Goal: Book appointment/travel/reservation

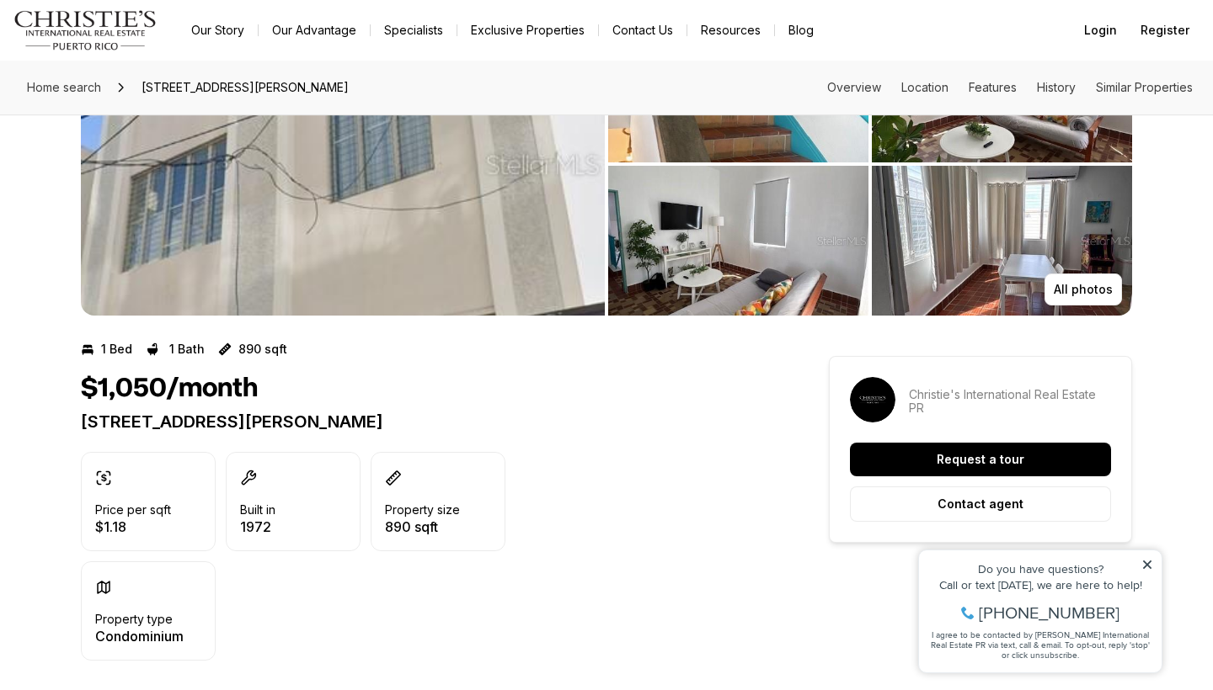
scroll to position [133, 0]
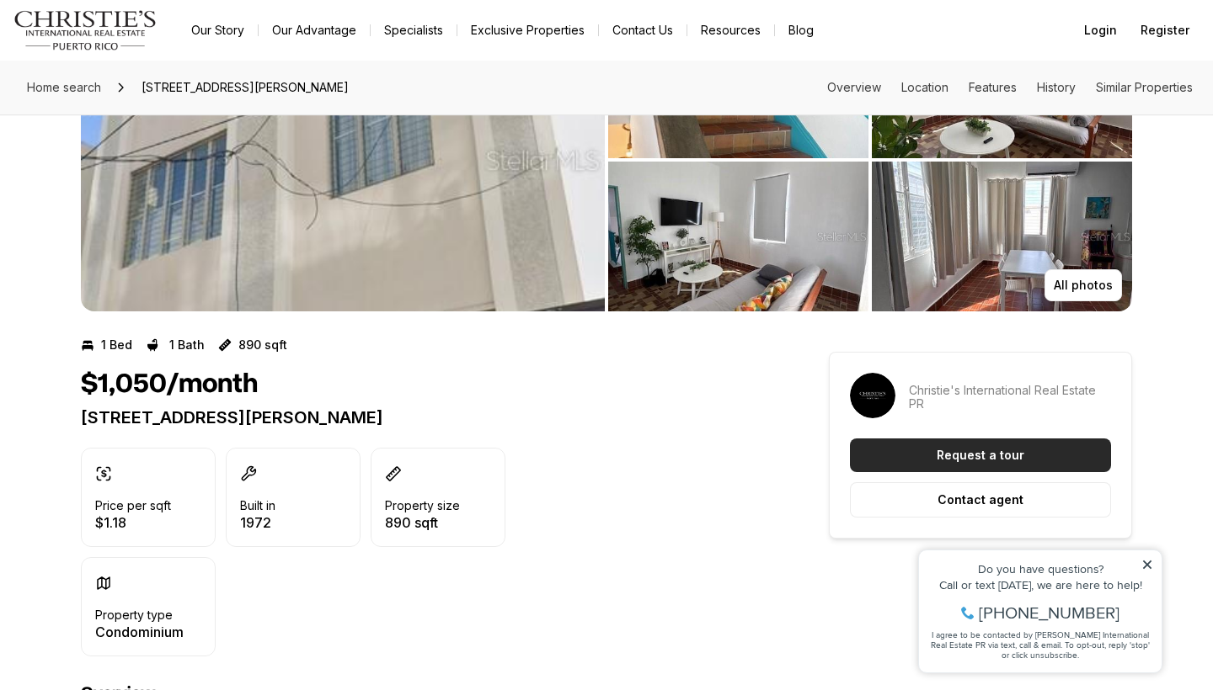
click at [947, 457] on p "Request a tour" at bounding box center [980, 455] width 88 height 13
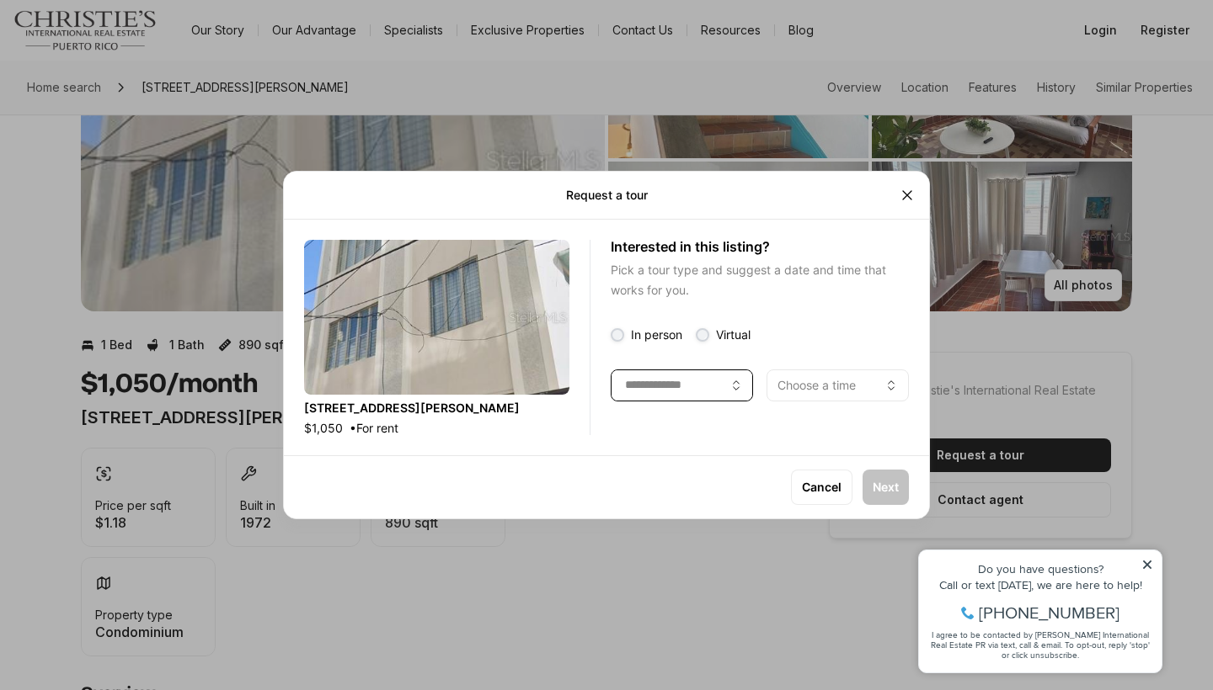
click at [717, 375] on button "button" at bounding box center [681, 386] width 142 height 32
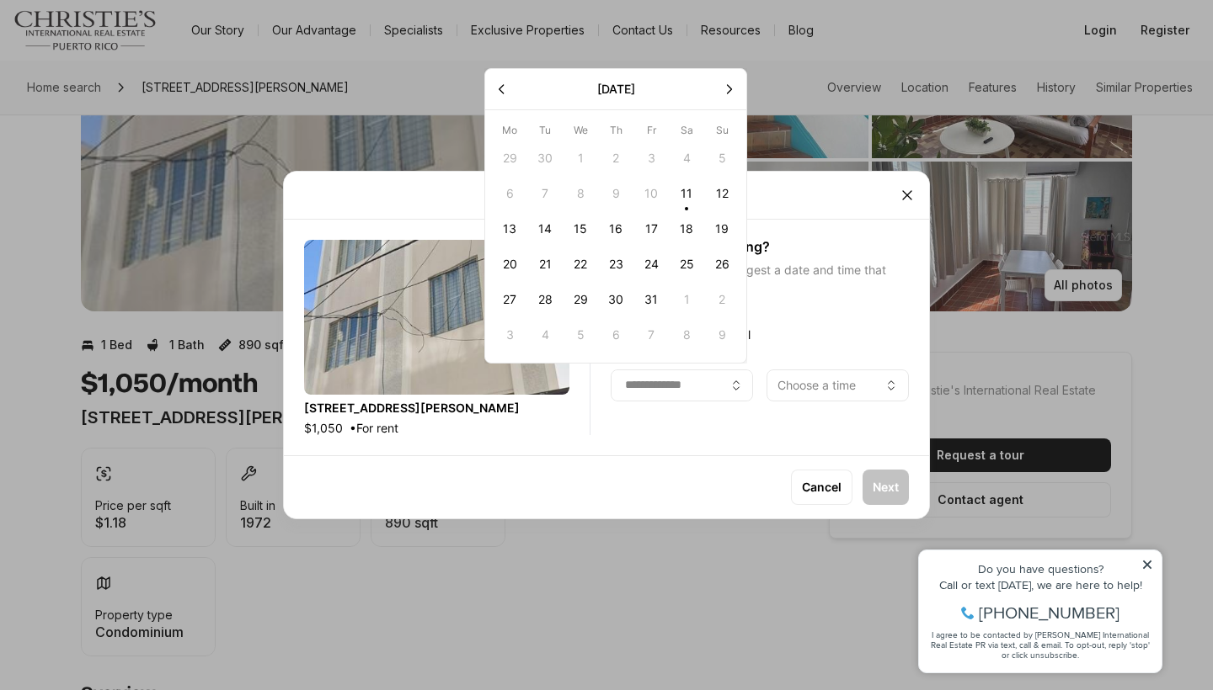
click at [513, 233] on button "13" at bounding box center [509, 228] width 35 height 35
type input "**********"
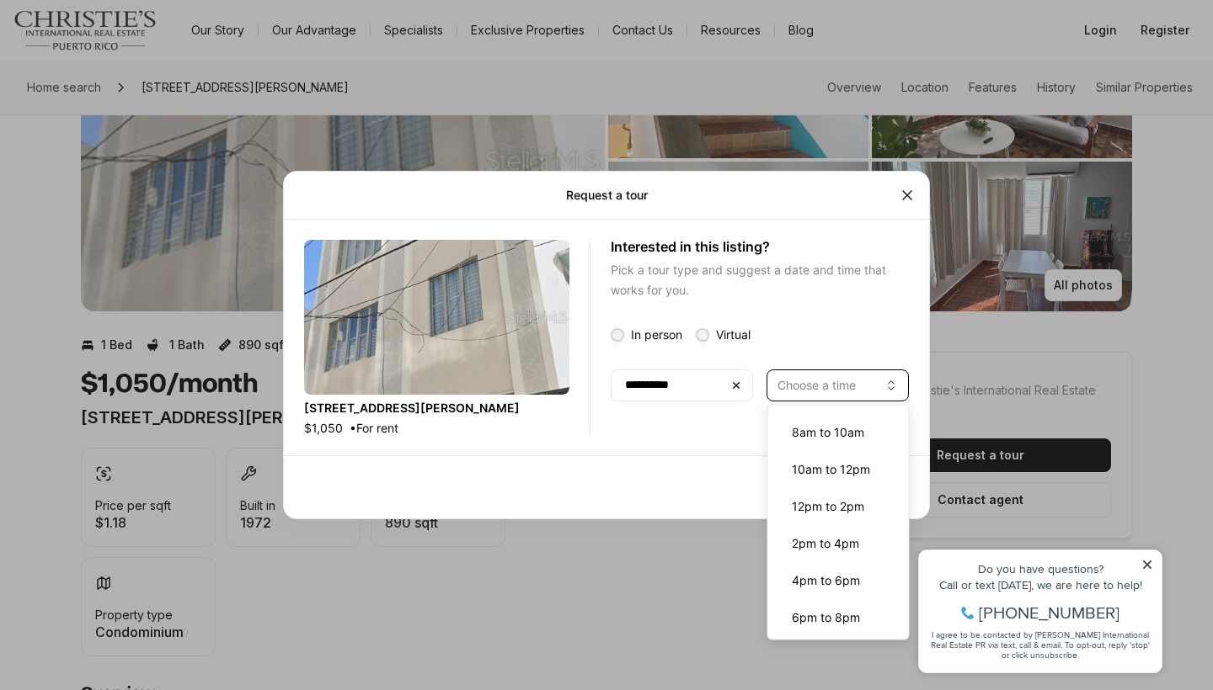
click at [819, 385] on p "Choose a time" at bounding box center [816, 385] width 78 height 13
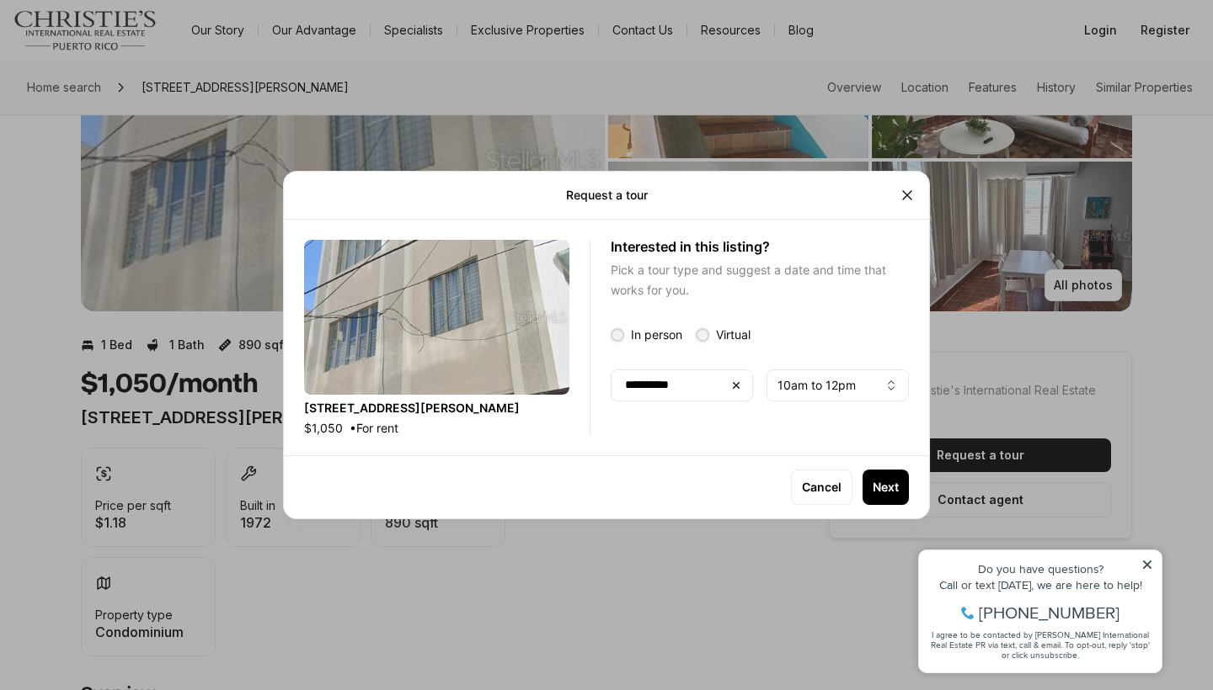
drag, startPoint x: 885, startPoint y: 494, endPoint x: 856, endPoint y: 480, distance: 32.0
click at [885, 493] on button "Next" at bounding box center [885, 487] width 46 height 35
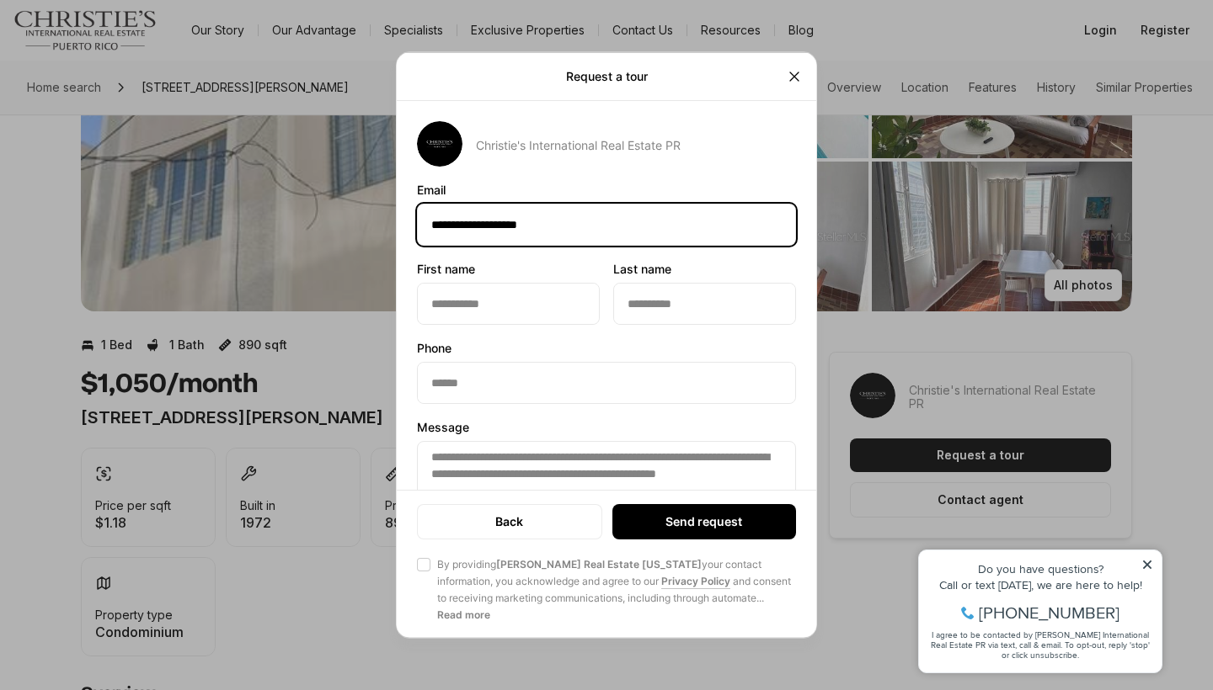
type input "**********"
drag, startPoint x: 674, startPoint y: 234, endPoint x: 381, endPoint y: 230, distance: 293.1
click at [381, 230] on div "**********" at bounding box center [606, 345] width 1213 height 690
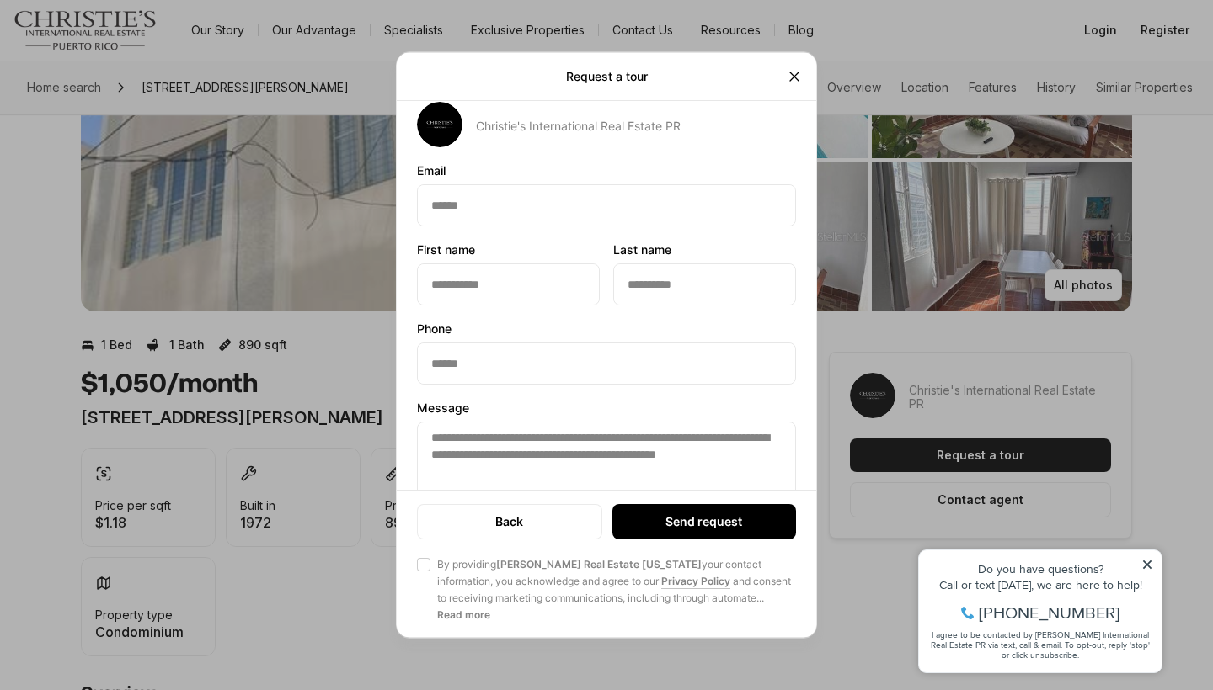
click at [510, 524] on p "Back" at bounding box center [509, 522] width 28 height 13
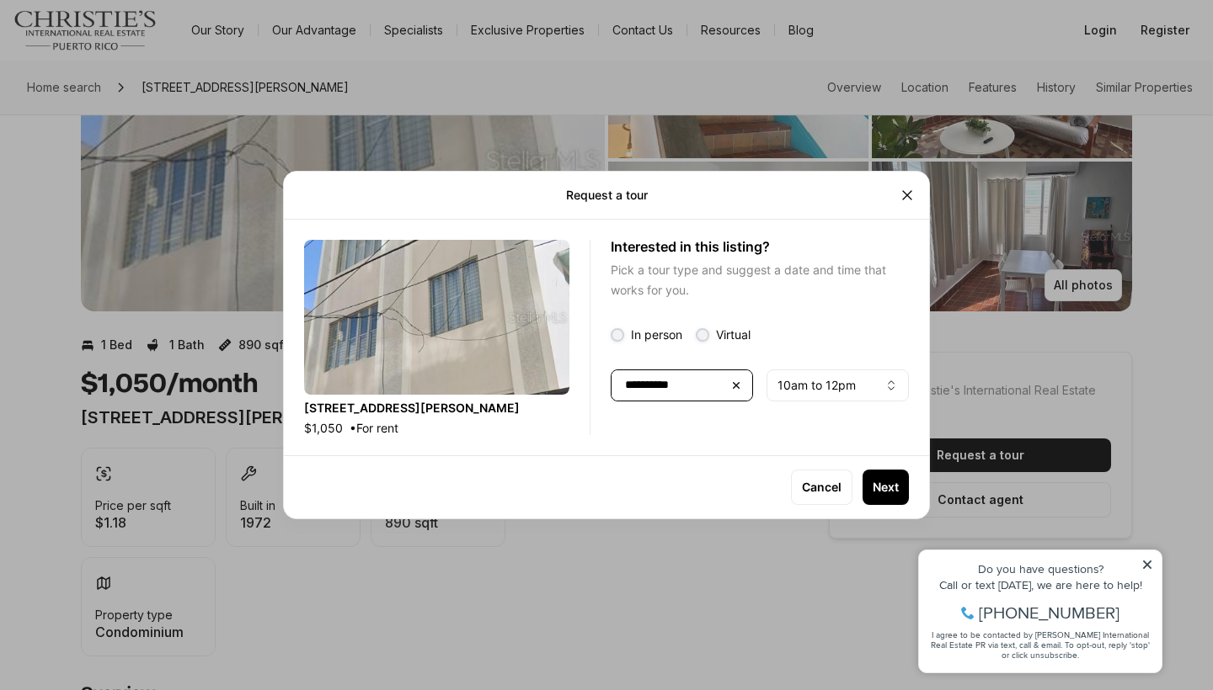
click at [720, 370] on button "button" at bounding box center [681, 386] width 142 height 32
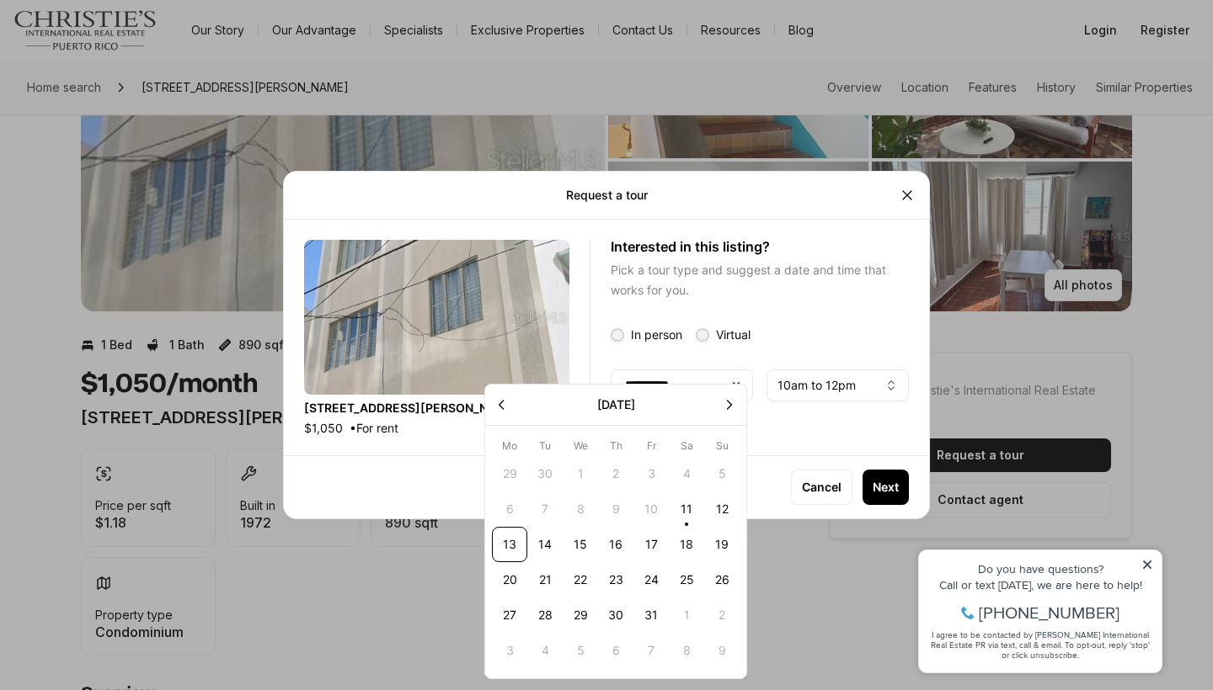
click at [579, 550] on button "15" at bounding box center [579, 544] width 35 height 35
type input "**********"
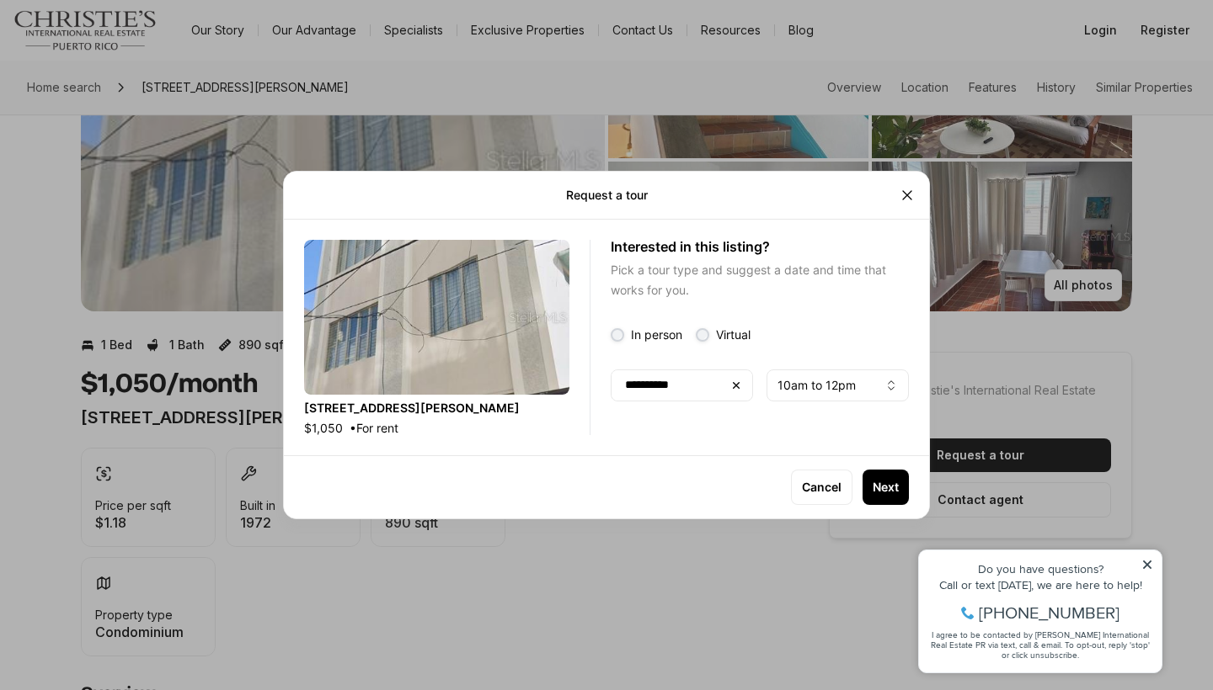
scroll to position [120, 0]
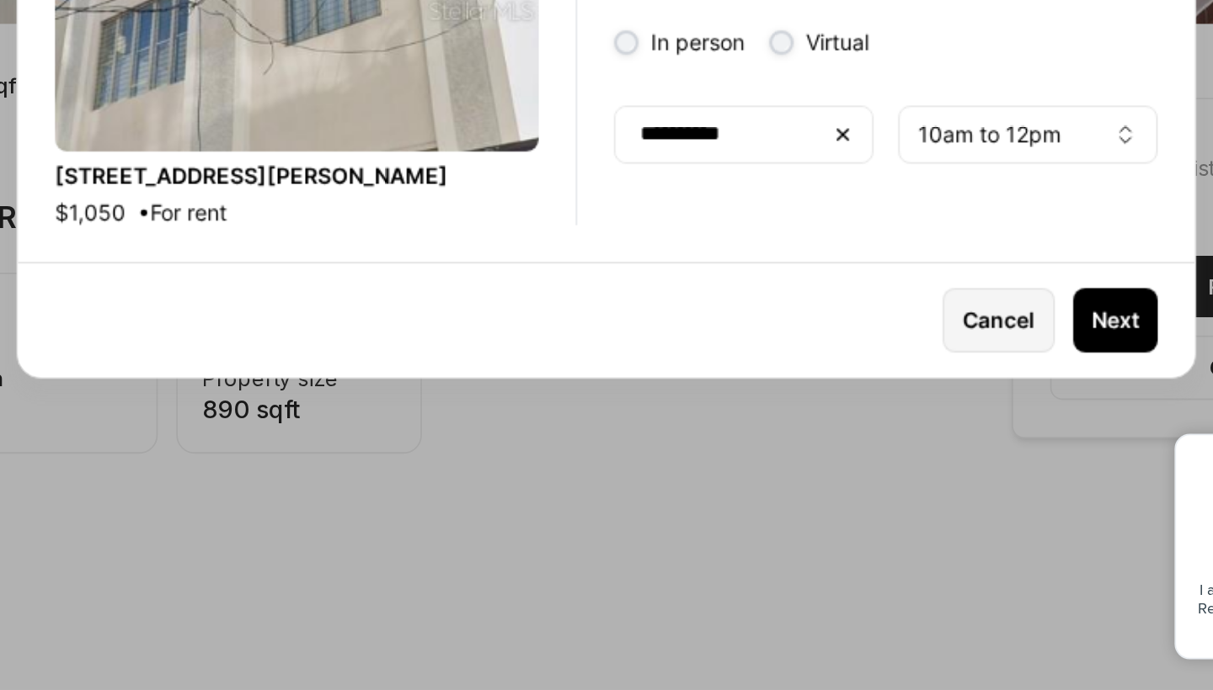
click at [791, 470] on button "Cancel" at bounding box center [821, 487] width 61 height 35
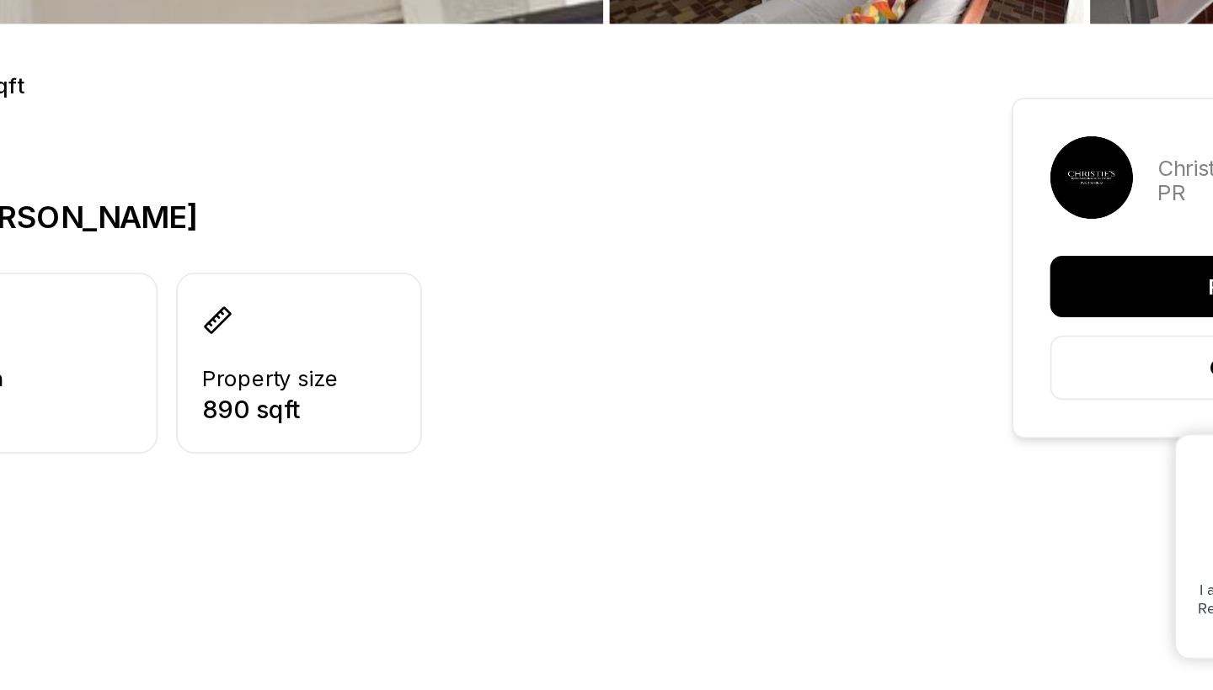
scroll to position [273, 0]
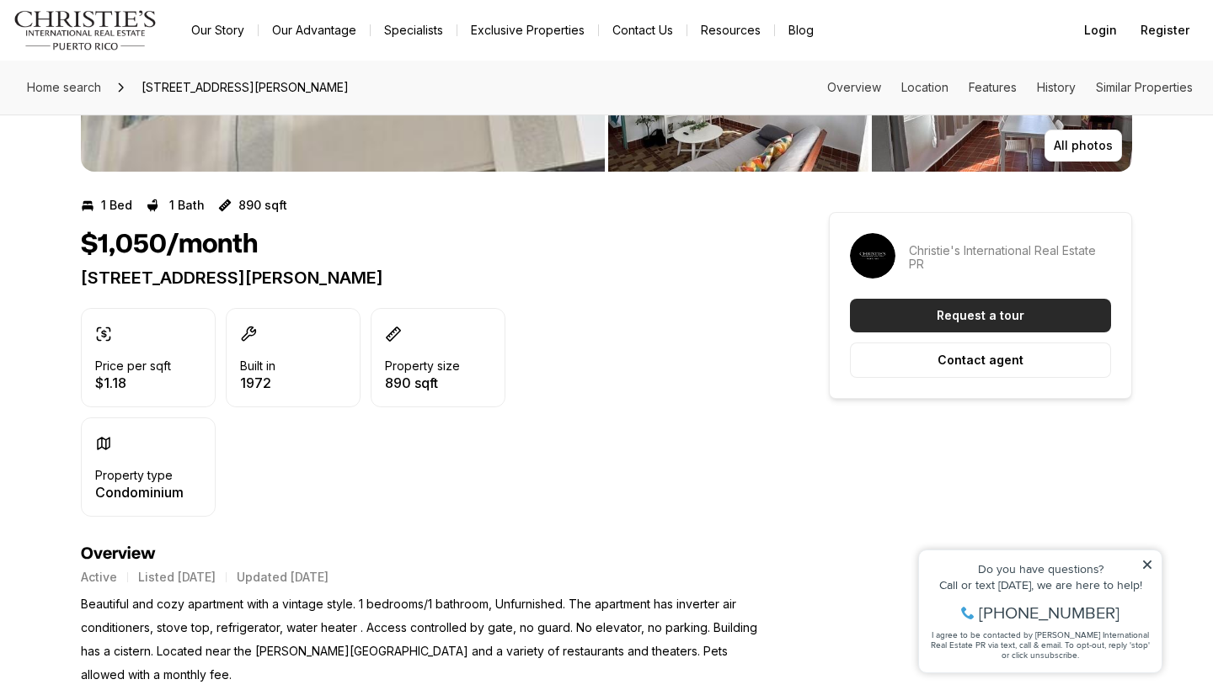
click at [960, 319] on p "Request a tour" at bounding box center [980, 315] width 88 height 13
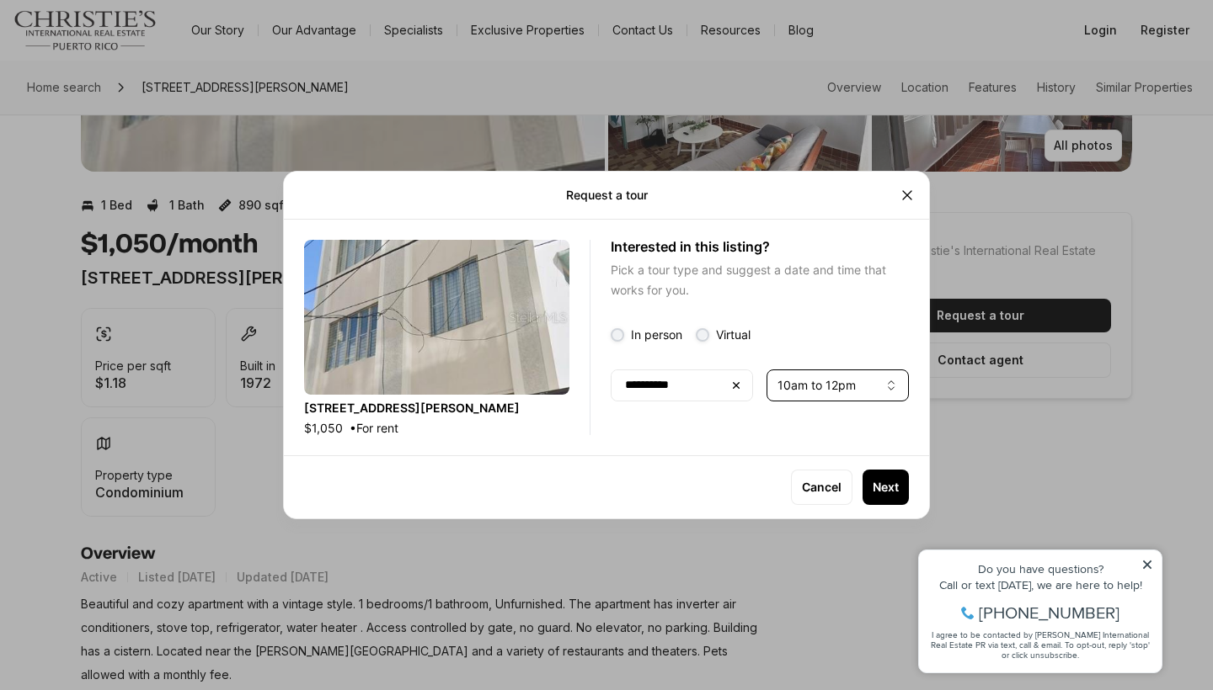
click at [848, 395] on button "10am to 12pm" at bounding box center [837, 386] width 142 height 32
click at [884, 500] on button "Next" at bounding box center [885, 487] width 46 height 35
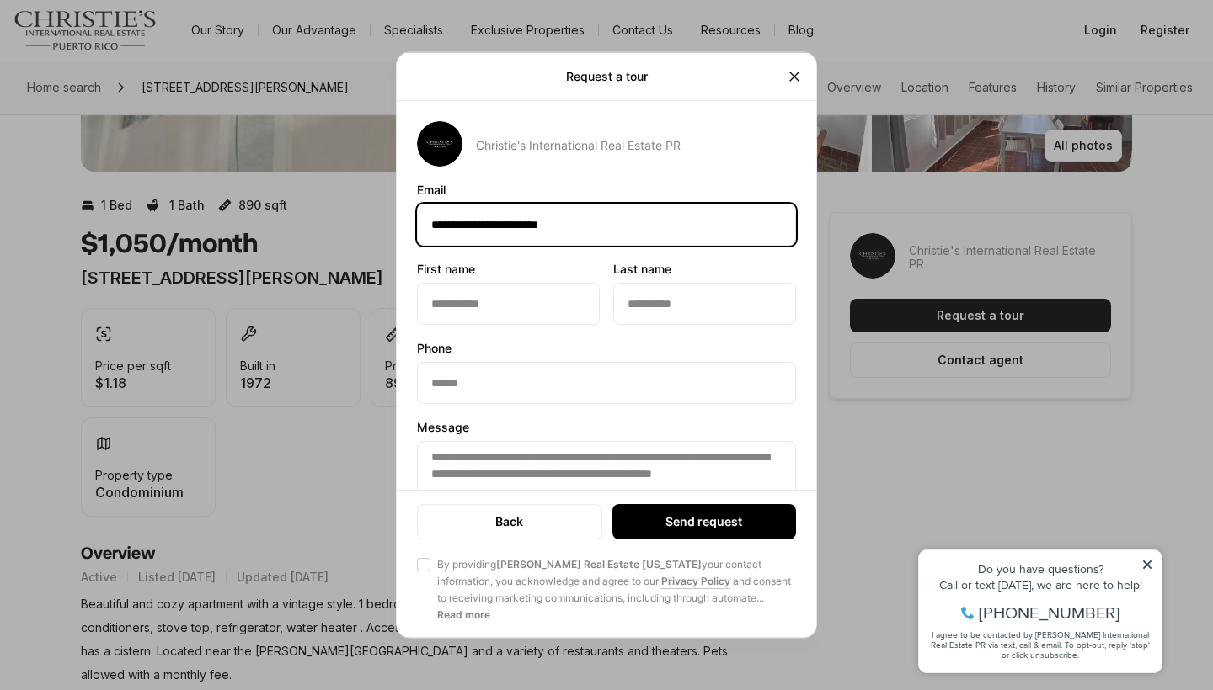
type input "**********"
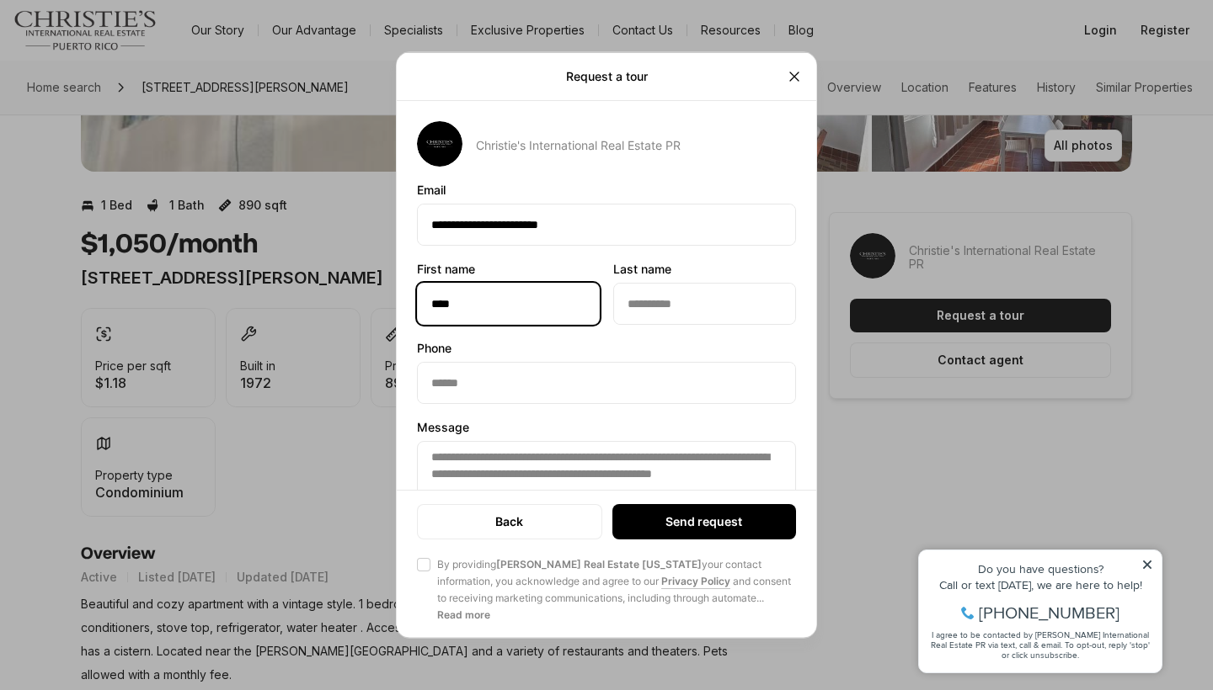
type input "****"
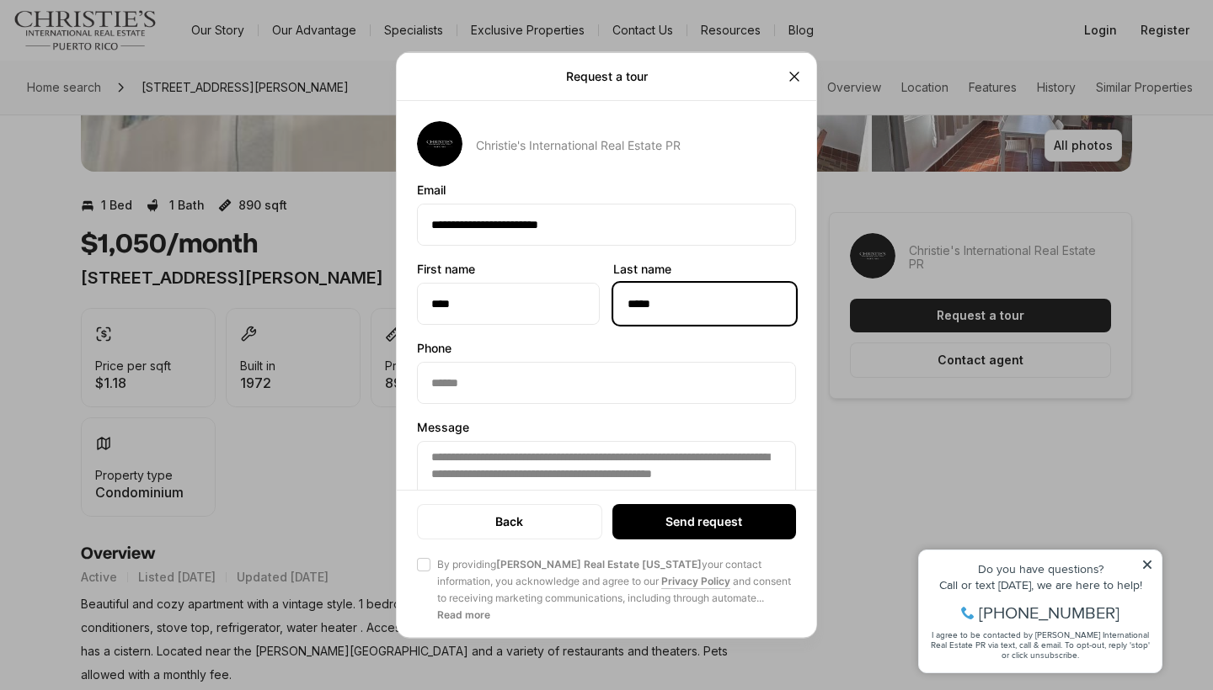
type input "*****"
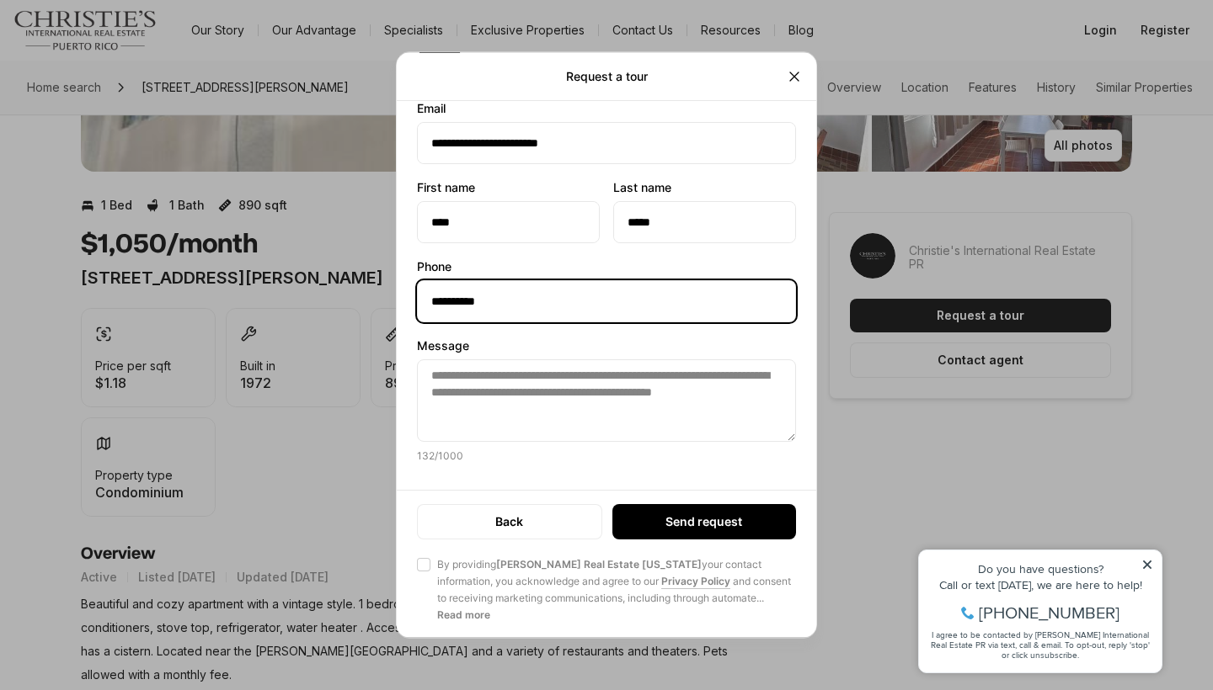
scroll to position [83, 0]
type input "**********"
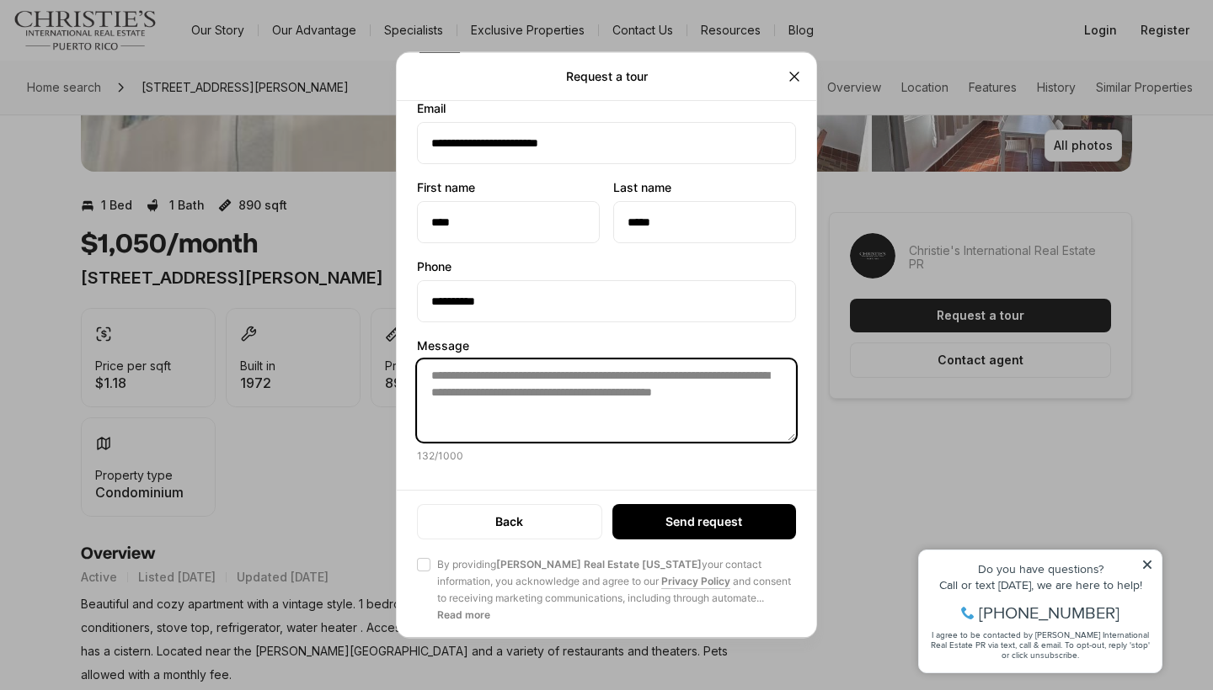
drag, startPoint x: 573, startPoint y: 412, endPoint x: 429, endPoint y: 374, distance: 148.9
click at [429, 374] on textarea "**********" at bounding box center [606, 401] width 379 height 83
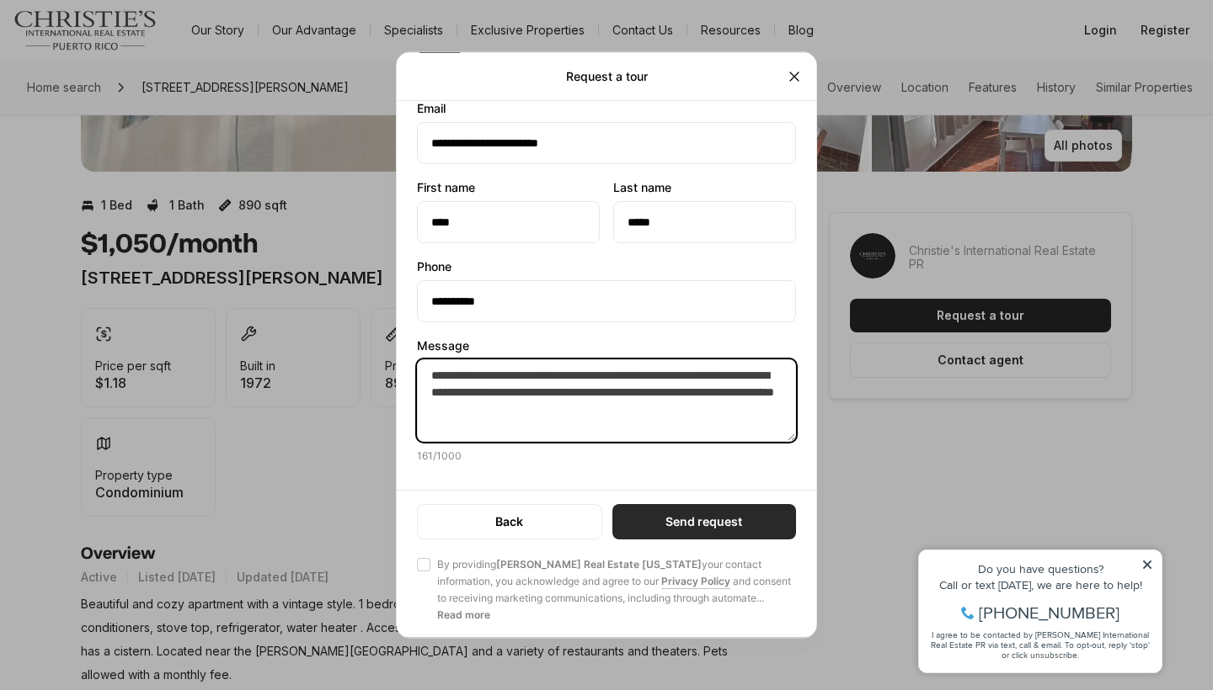
type textarea "**********"
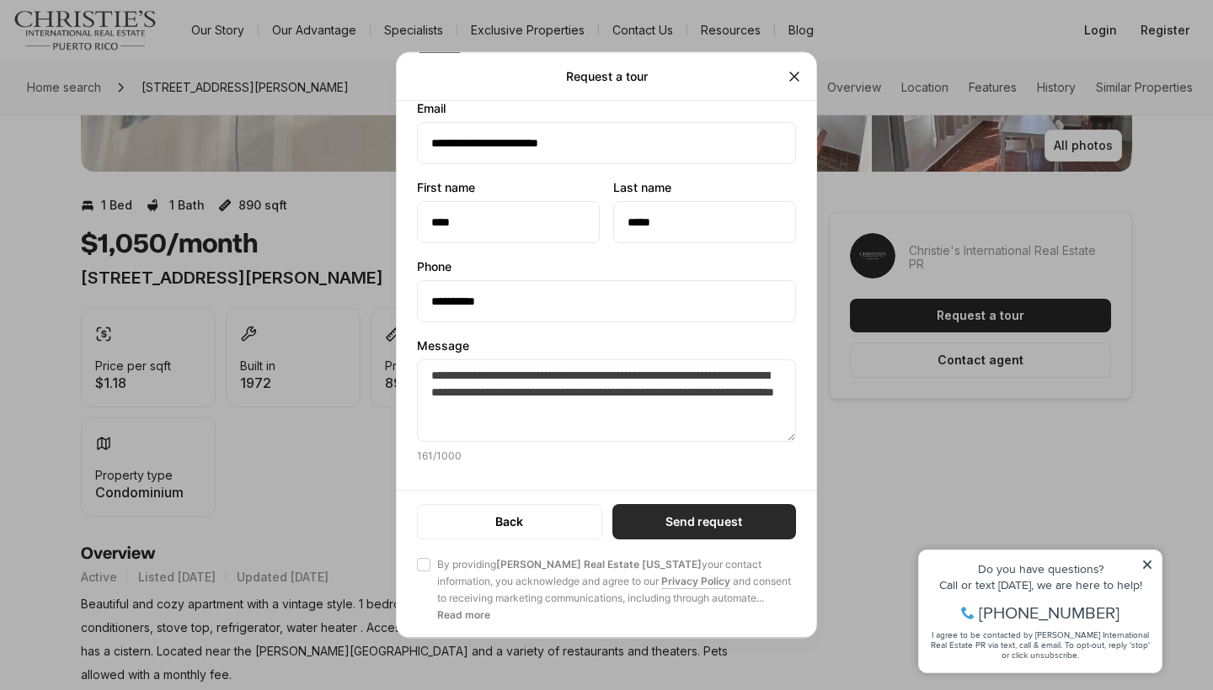
click at [668, 516] on p "Send request" at bounding box center [703, 522] width 77 height 13
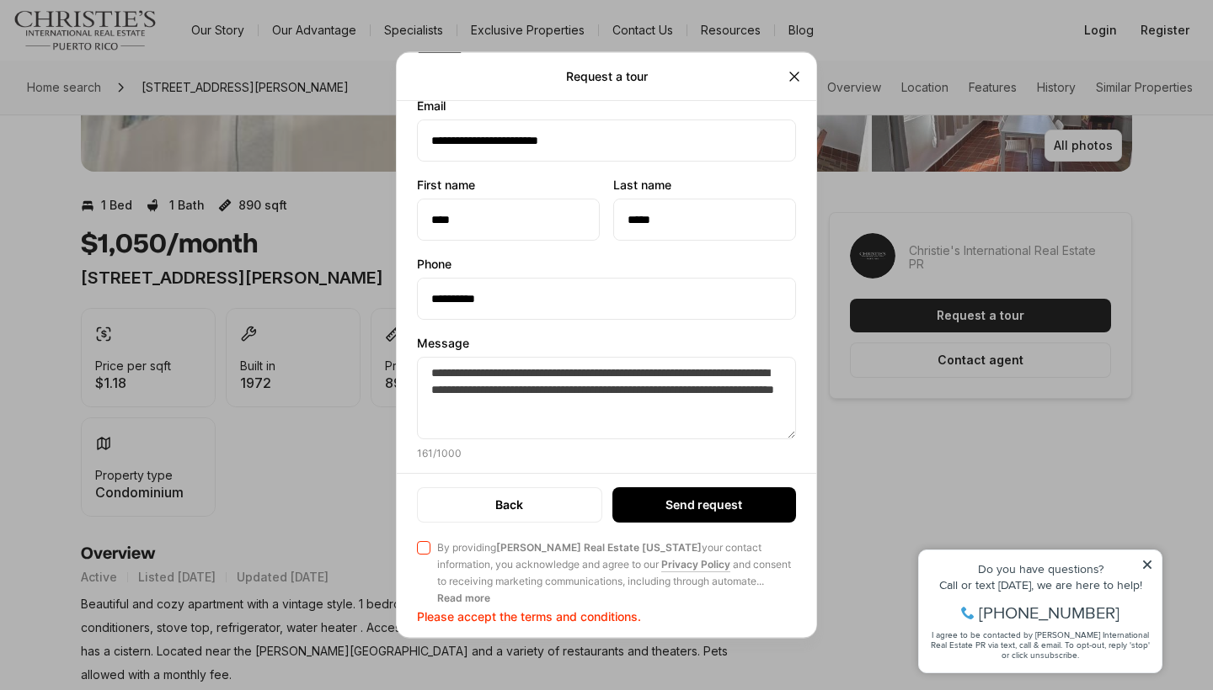
click at [494, 554] on span "By providing Christie's Real Estate Puerto Rico your contact information, you a…" at bounding box center [616, 566] width 359 height 51
click at [430, 554] on button "Agree to Privacy Policy By providing Christie's Real Estate Puerto Rico your co…" at bounding box center [423, 548] width 13 height 13
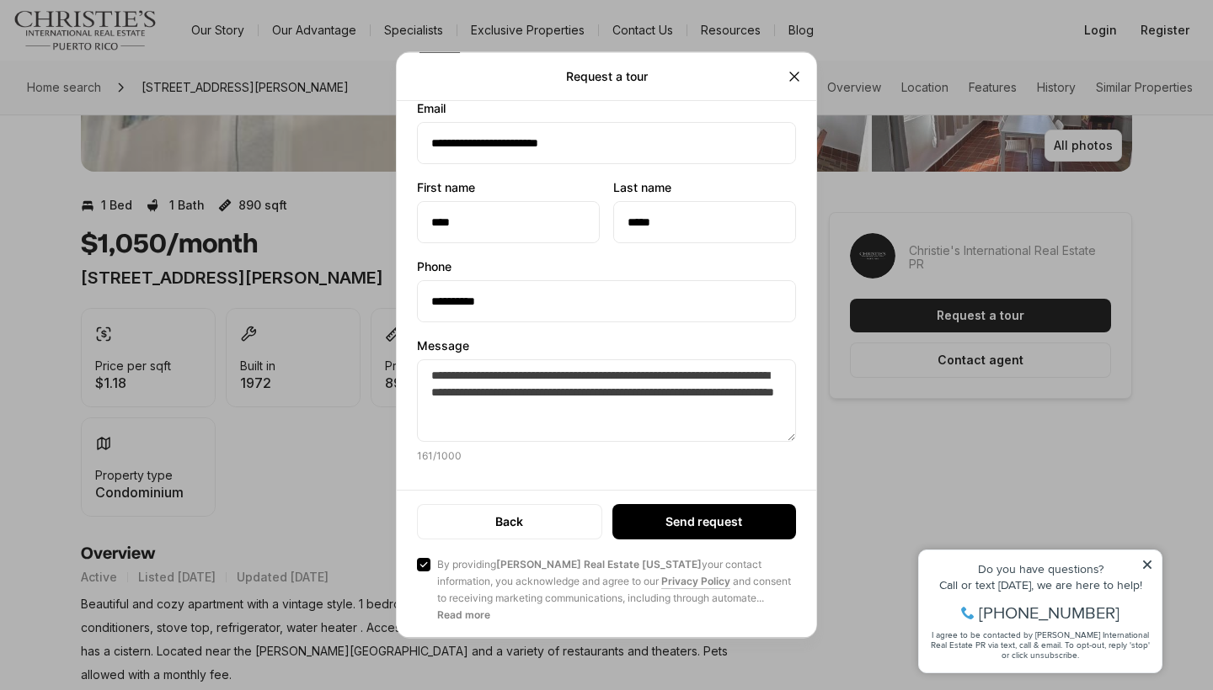
click at [651, 537] on button "Send request" at bounding box center [704, 522] width 184 height 35
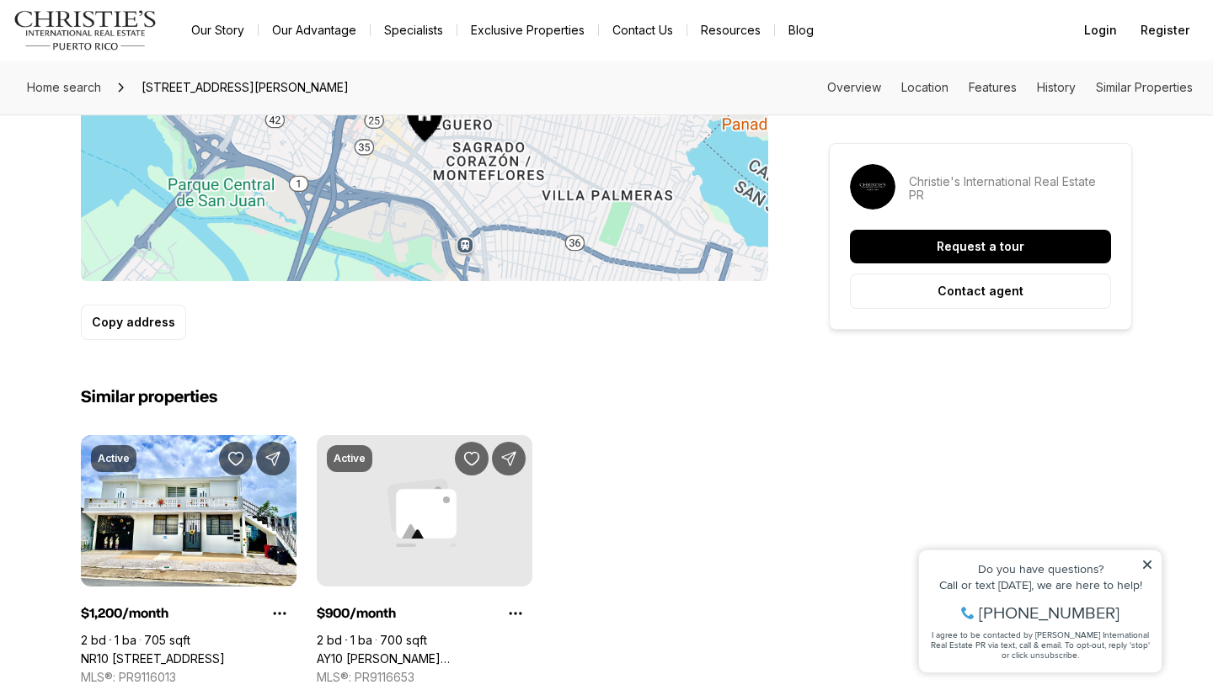
scroll to position [1033, 0]
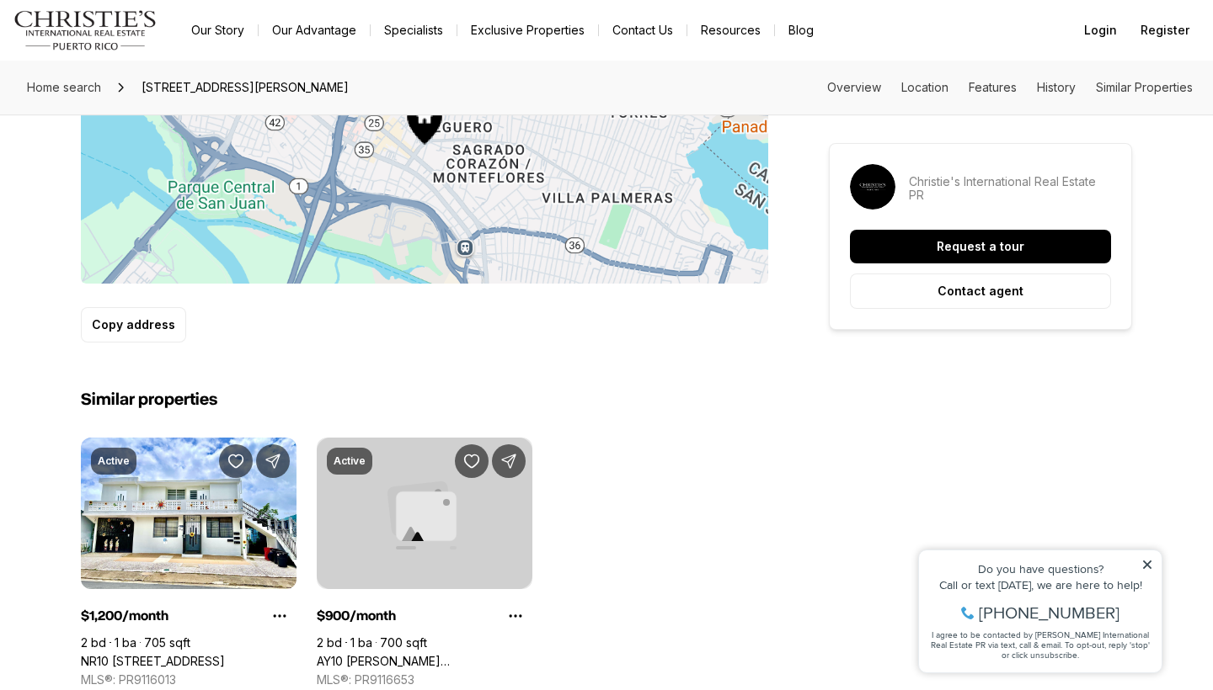
click at [401, 654] on link "AY10 [PERSON_NAME][STREET_ADDRESS]" at bounding box center [425, 661] width 216 height 15
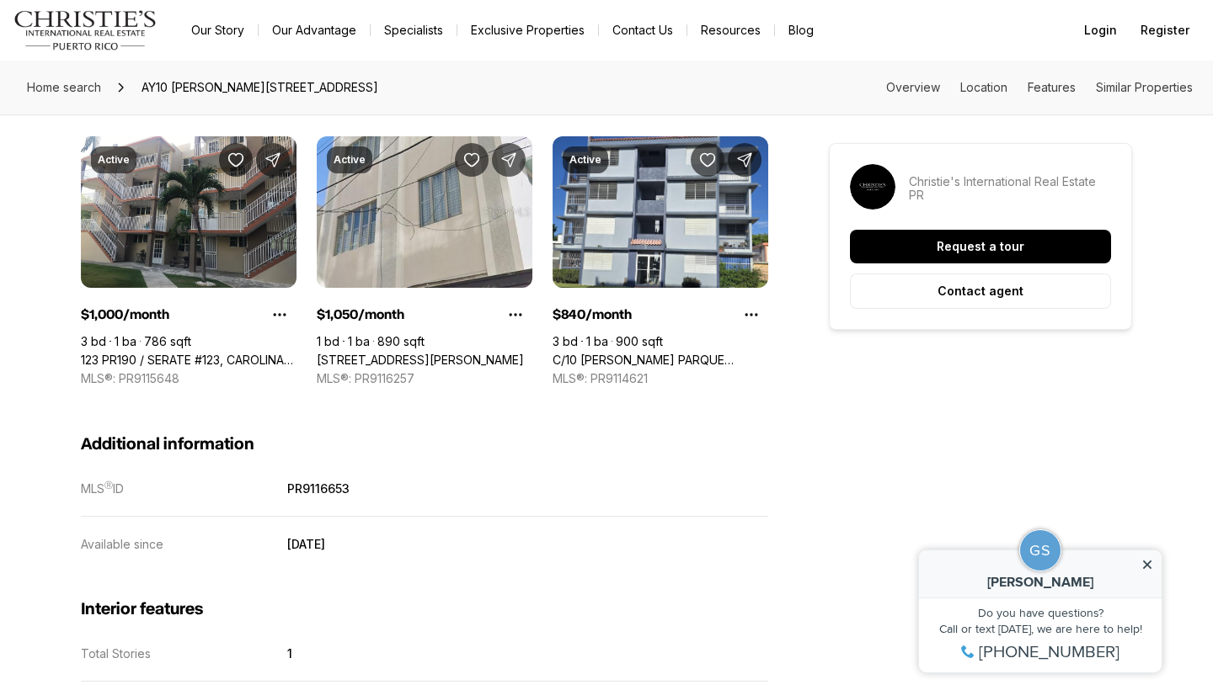
scroll to position [1351, 0]
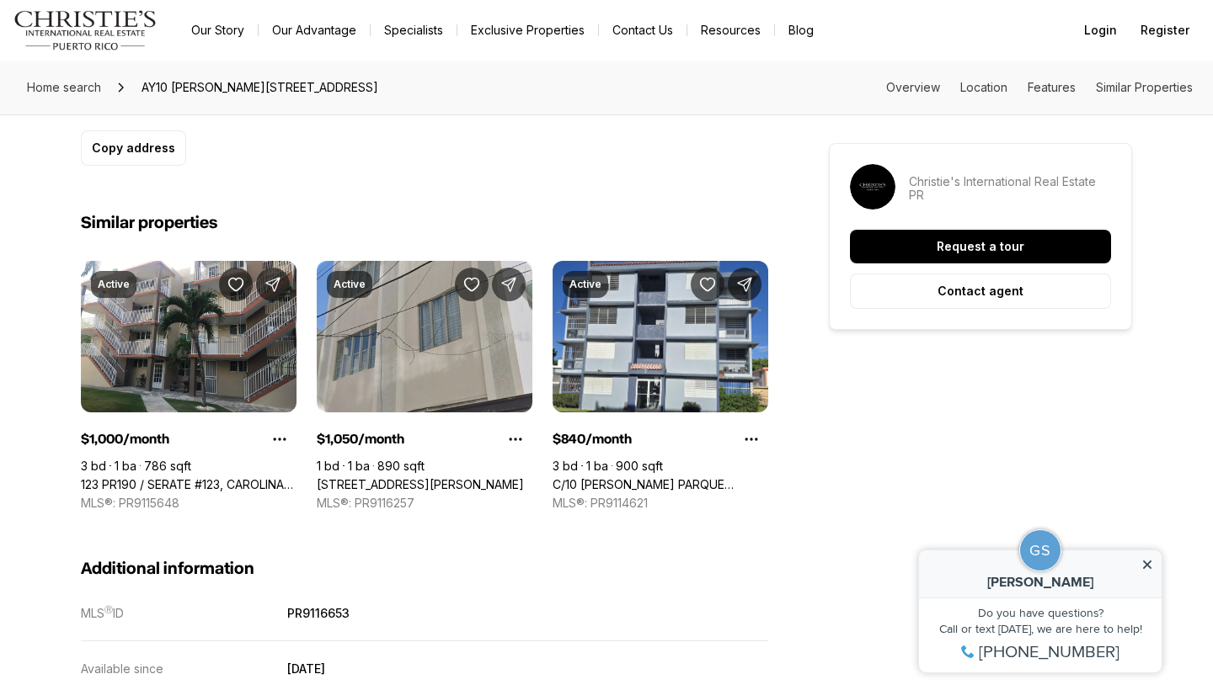
click at [509, 477] on link "[STREET_ADDRESS][PERSON_NAME]" at bounding box center [420, 484] width 207 height 15
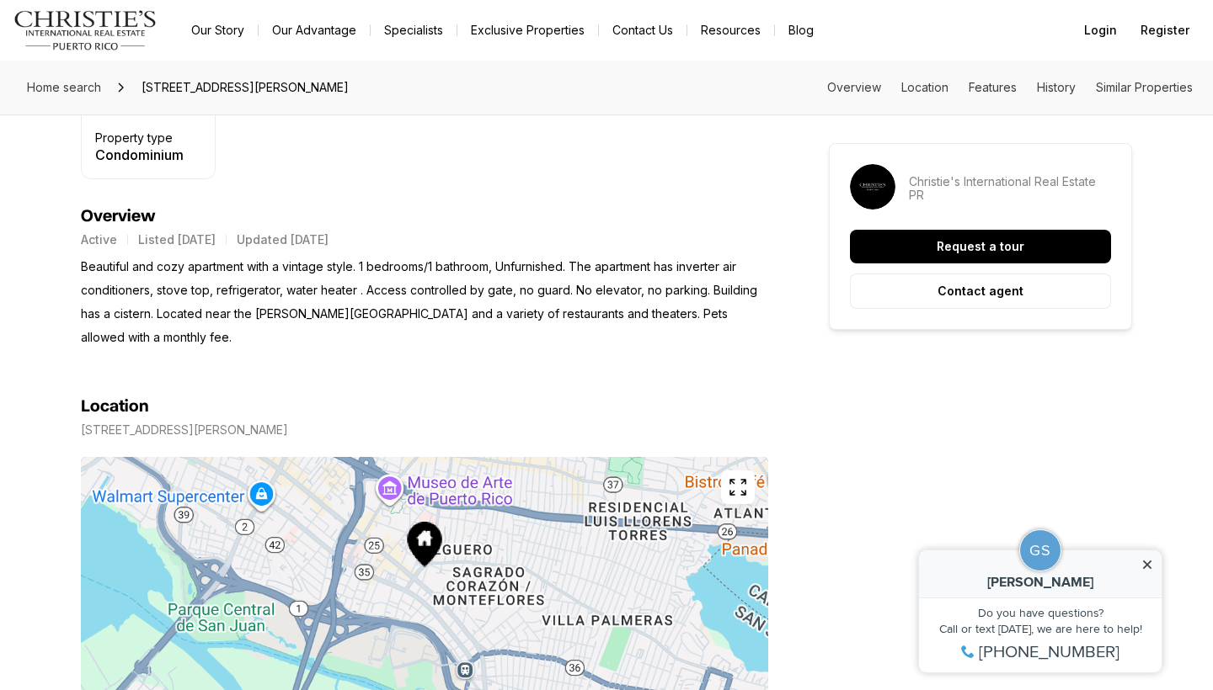
scroll to position [805, 0]
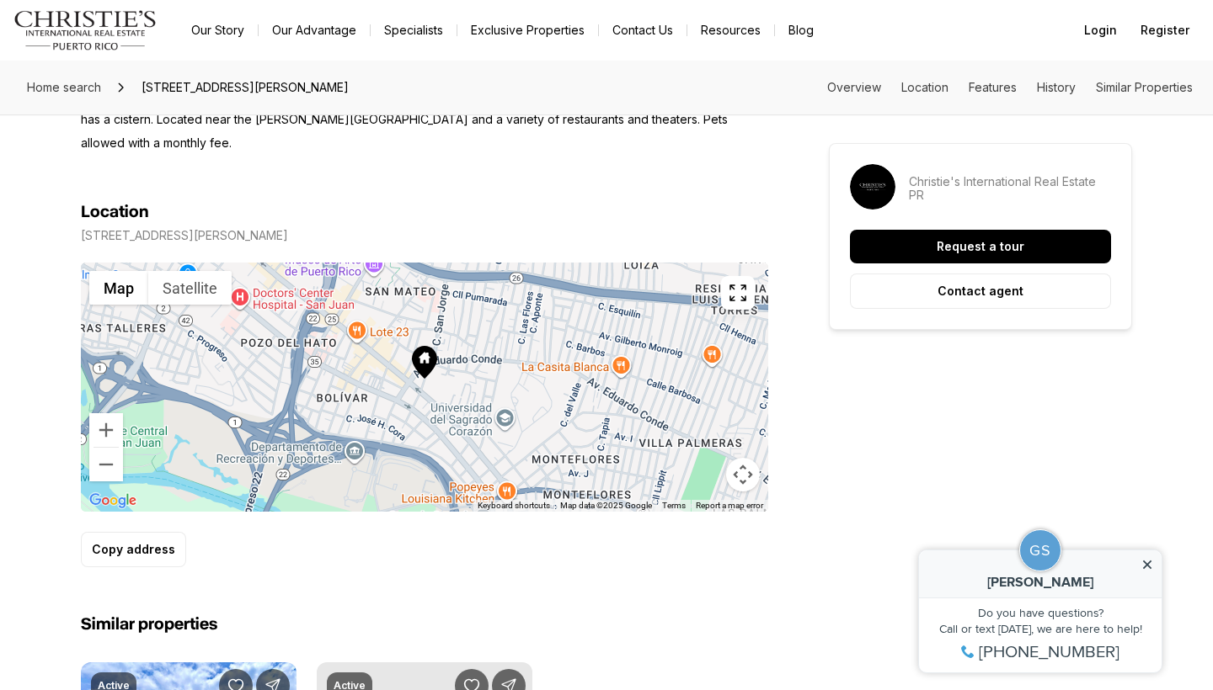
click at [734, 311] on div at bounding box center [424, 387] width 687 height 249
click at [122, 438] on button "Zoom in" at bounding box center [106, 430] width 34 height 34
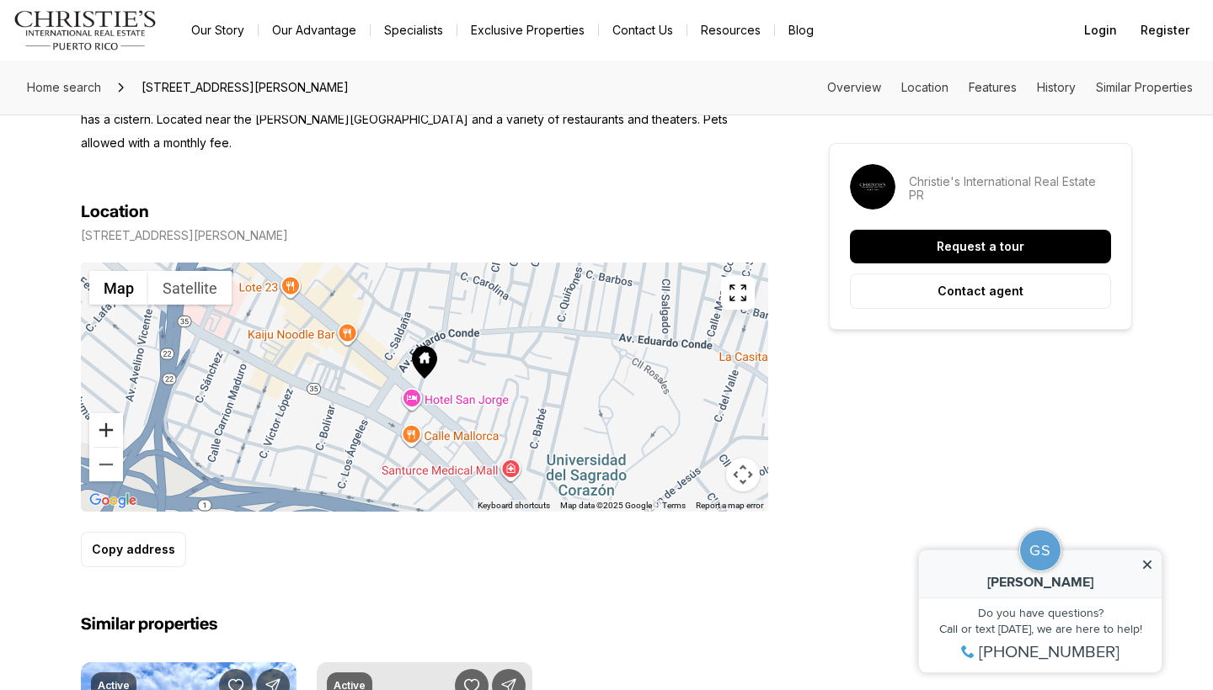
click at [122, 438] on button "Zoom in" at bounding box center [106, 430] width 34 height 34
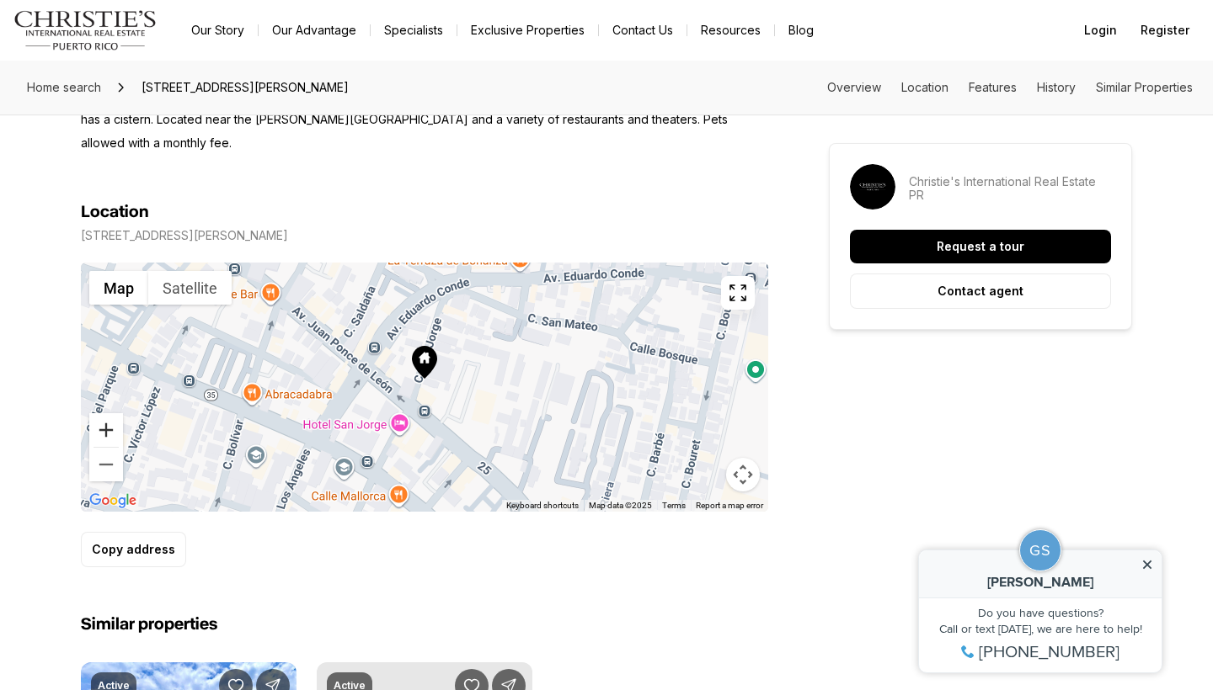
click at [122, 438] on button "Zoom in" at bounding box center [106, 430] width 34 height 34
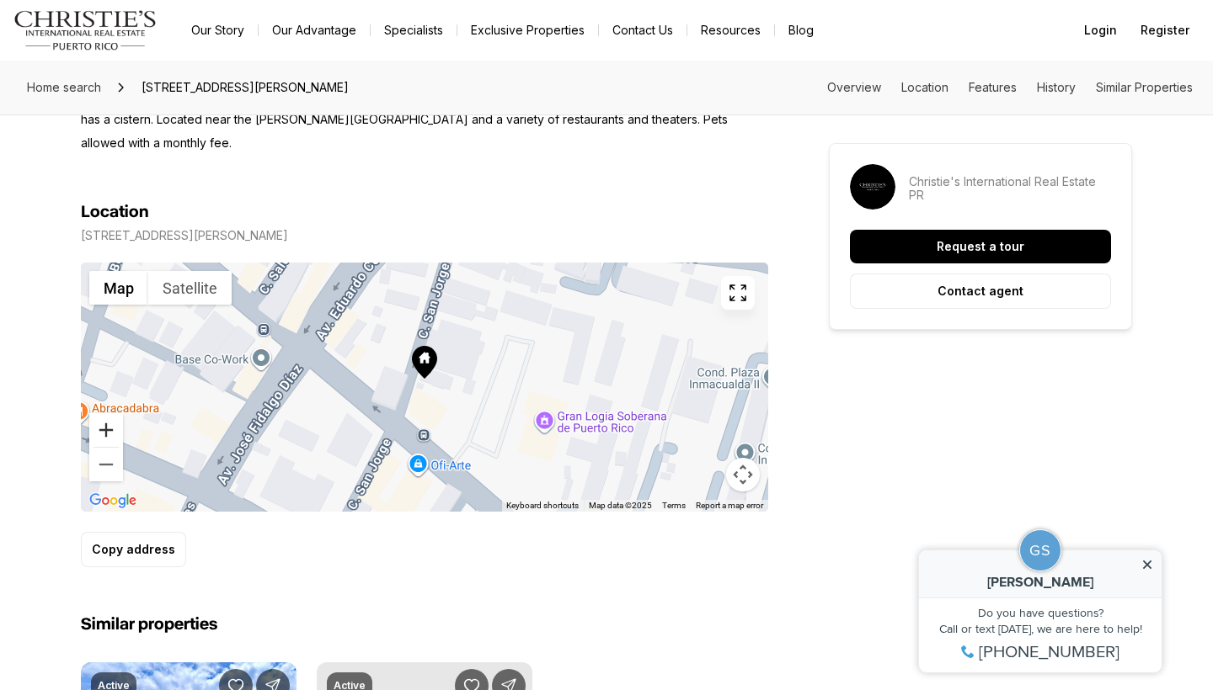
click at [122, 438] on button "Zoom in" at bounding box center [106, 430] width 34 height 34
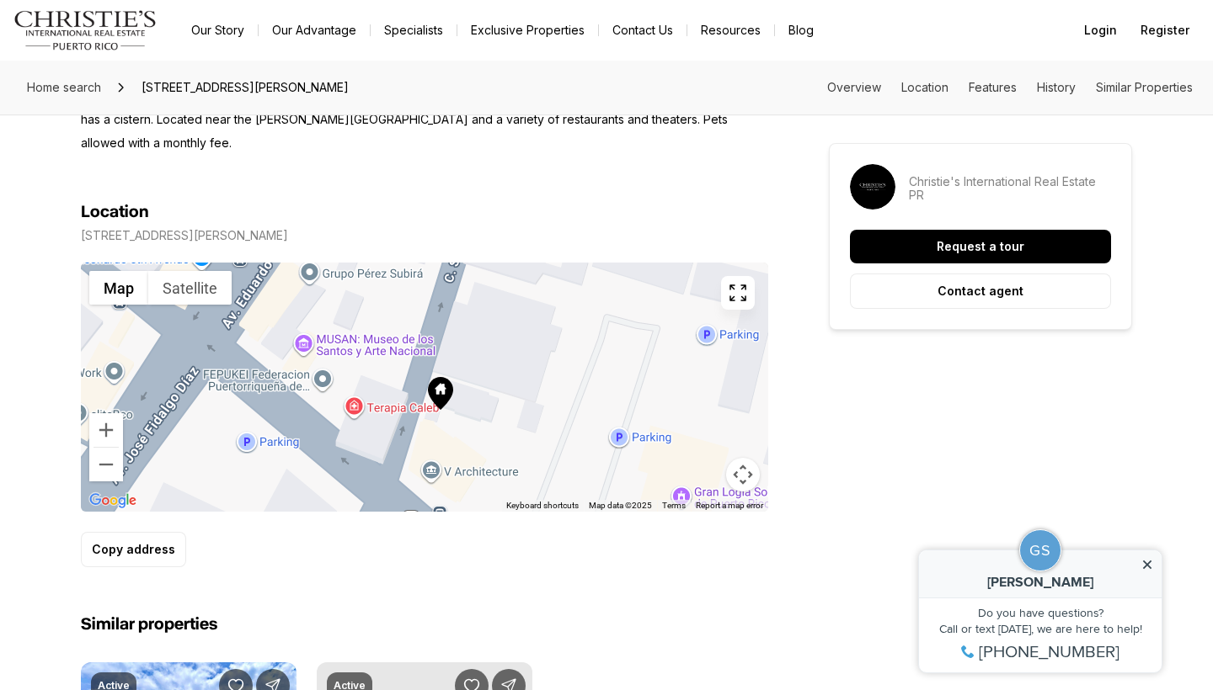
drag, startPoint x: 504, startPoint y: 411, endPoint x: 517, endPoint y: 442, distance: 33.6
click at [518, 443] on div at bounding box center [424, 387] width 687 height 249
click at [120, 466] on button "Zoom out" at bounding box center [106, 465] width 34 height 34
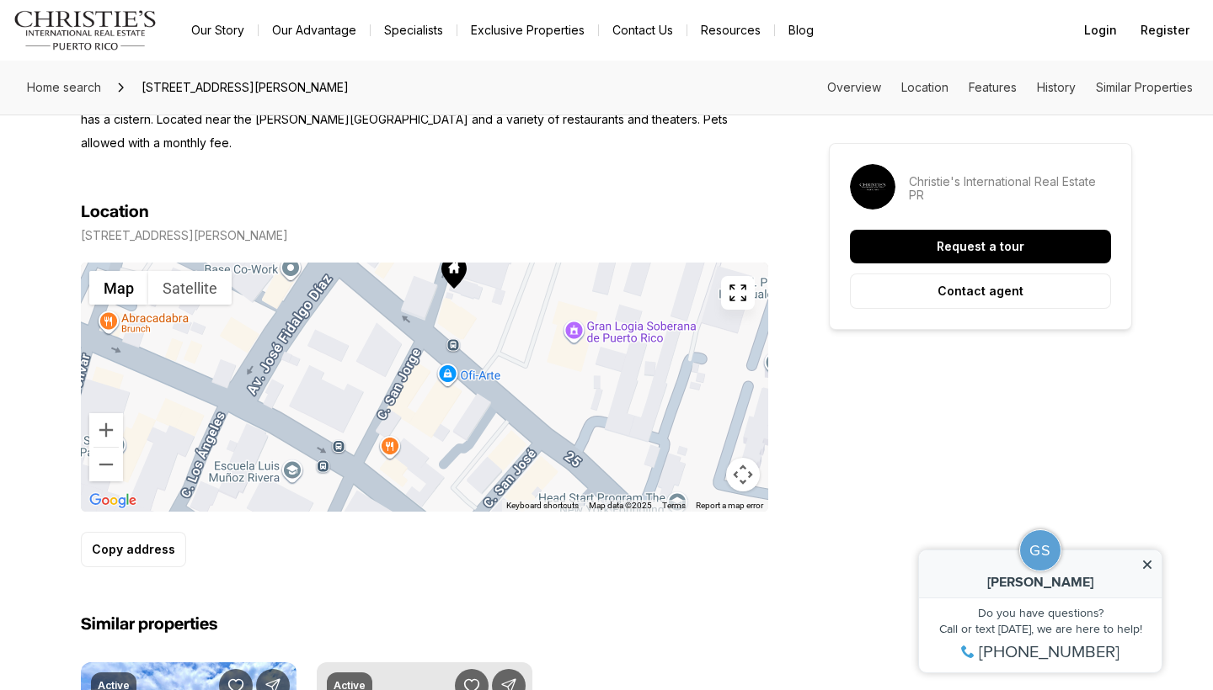
drag, startPoint x: 550, startPoint y: 446, endPoint x: 578, endPoint y: 359, distance: 92.1
click at [578, 359] on div at bounding box center [424, 387] width 687 height 249
click at [112, 468] on button "Zoom out" at bounding box center [106, 465] width 34 height 34
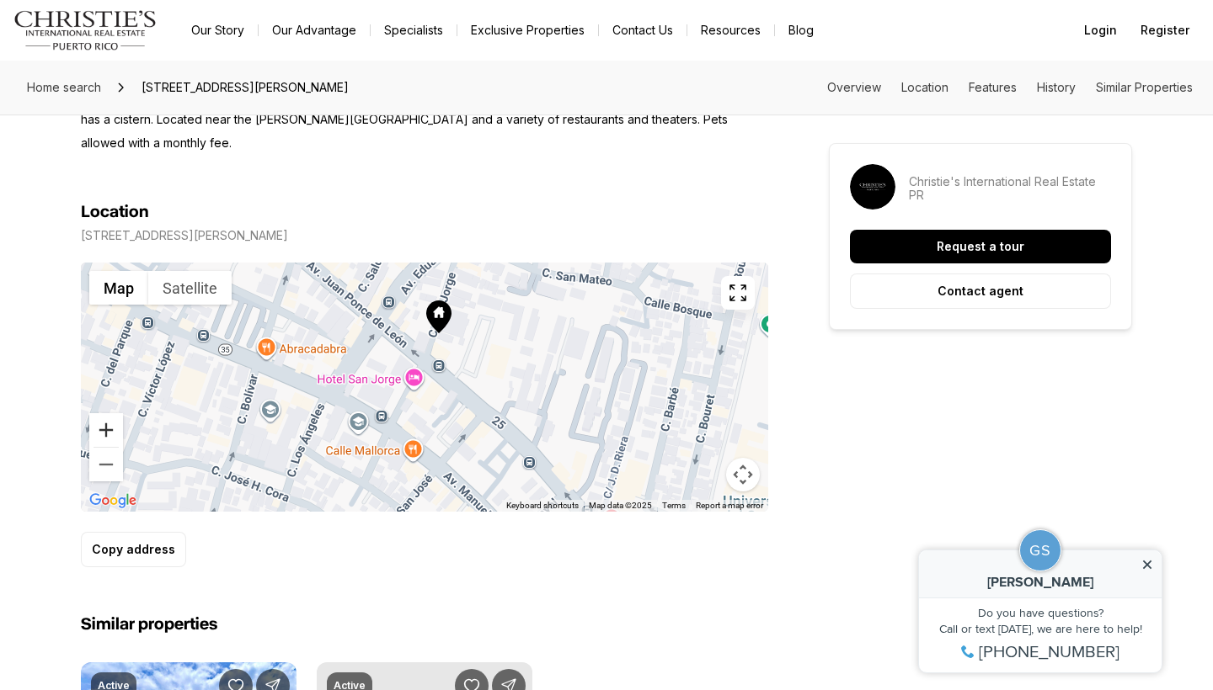
click at [103, 440] on button "Zoom in" at bounding box center [106, 430] width 34 height 34
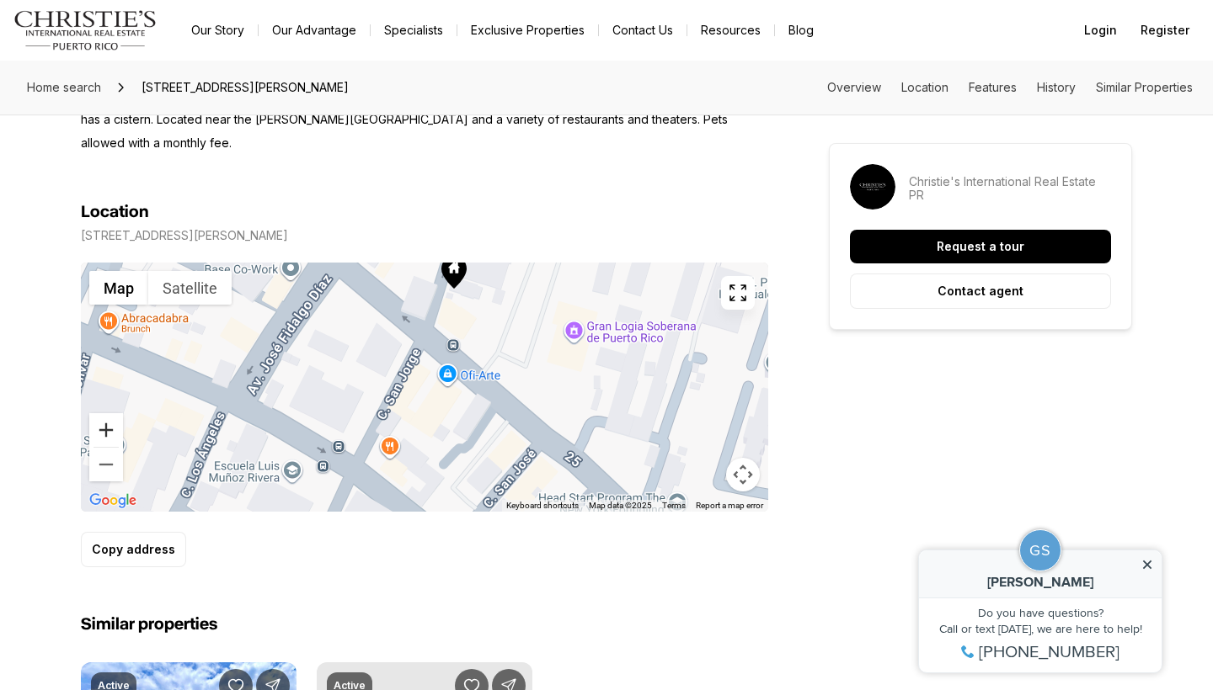
click at [103, 440] on button "Zoom in" at bounding box center [106, 430] width 34 height 34
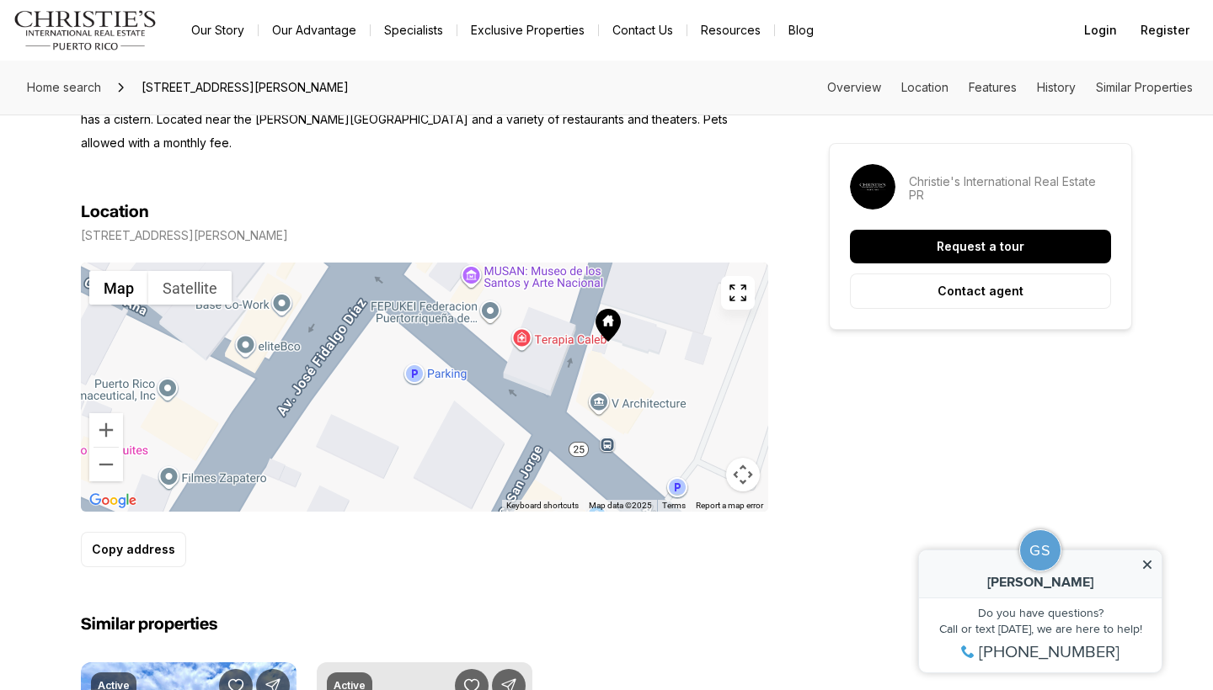
drag, startPoint x: 206, startPoint y: 399, endPoint x: 335, endPoint y: 543, distance: 193.2
click at [335, 543] on div "Location [STREET_ADDRESS][PERSON_NAME] ← Move left → Move right ↑ Move up ↓ Mov…" at bounding box center [424, 384] width 687 height 365
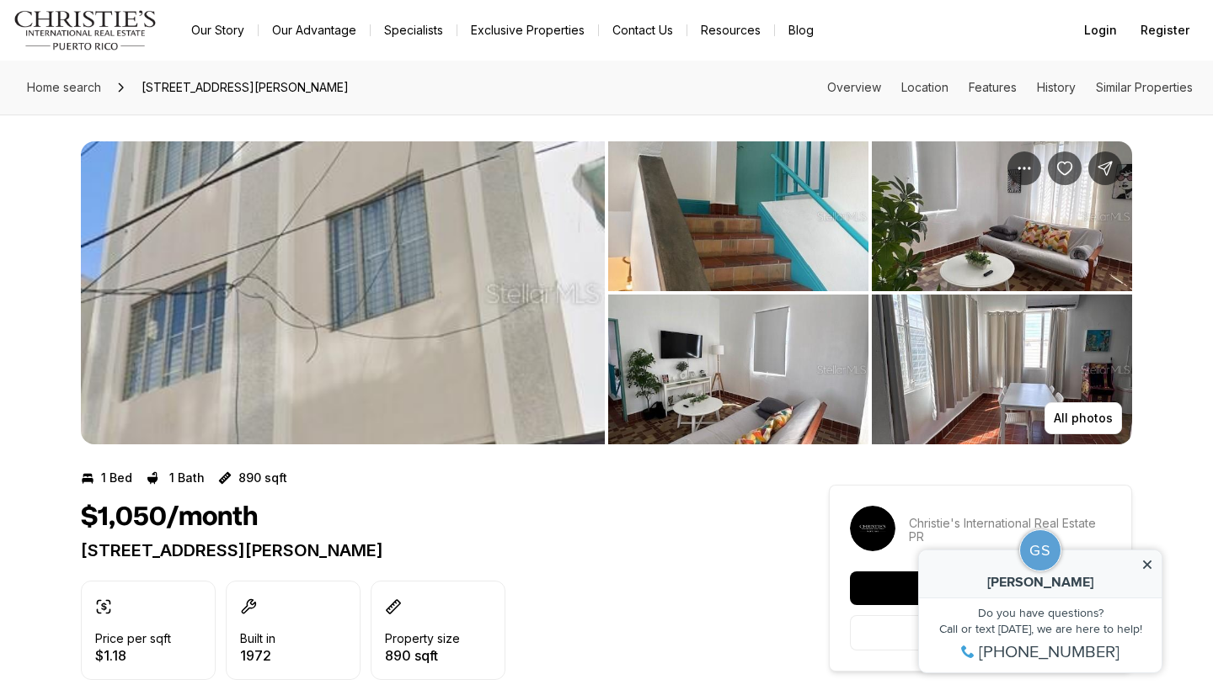
scroll to position [0, 0]
click at [1058, 423] on p "All photos" at bounding box center [1082, 418] width 59 height 13
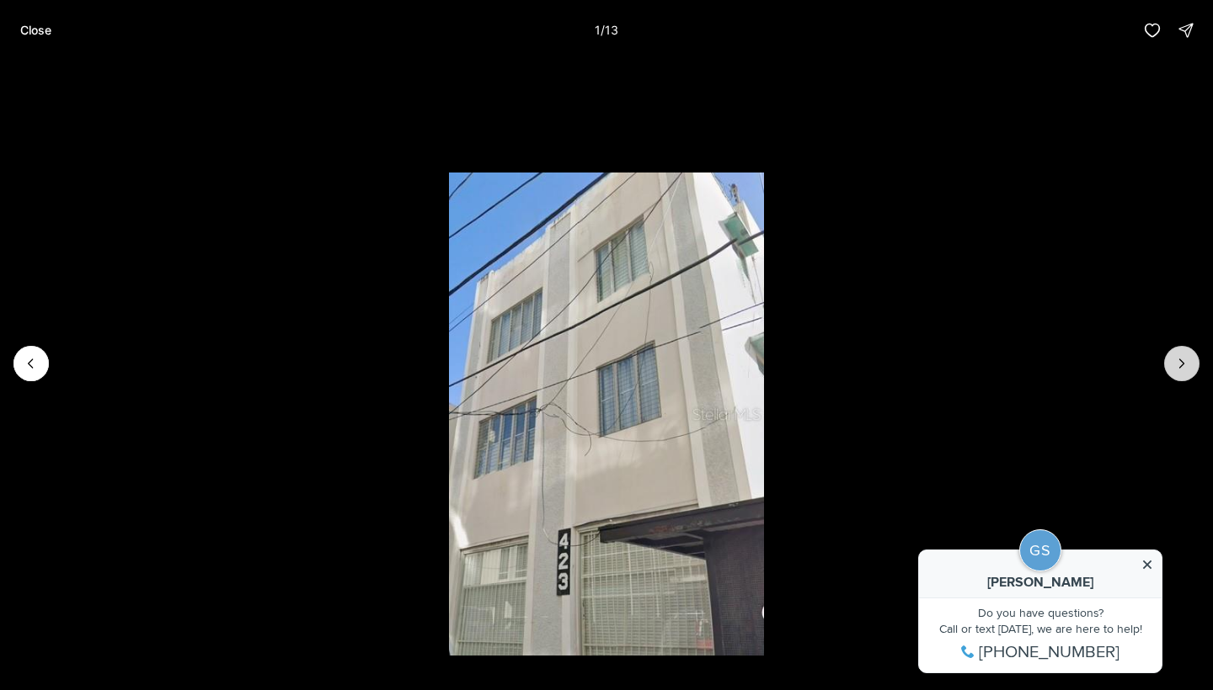
click at [1184, 365] on icon "Next slide" at bounding box center [1181, 363] width 17 height 17
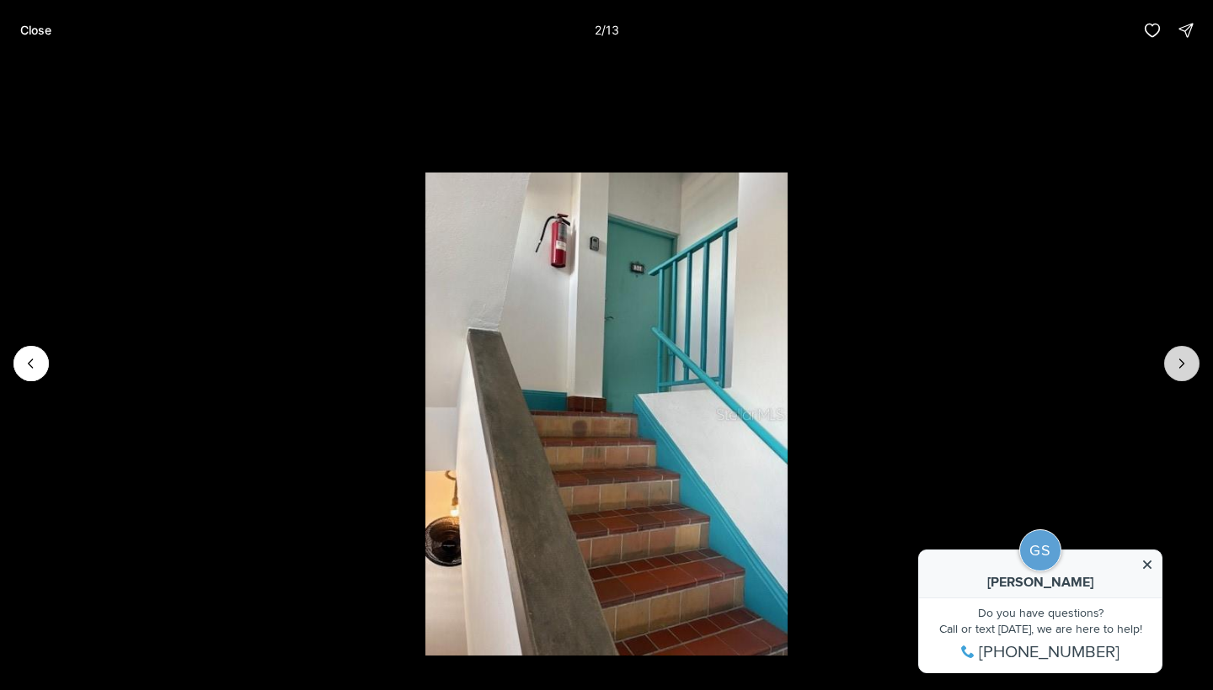
click at [1184, 365] on icon "Next slide" at bounding box center [1181, 363] width 17 height 17
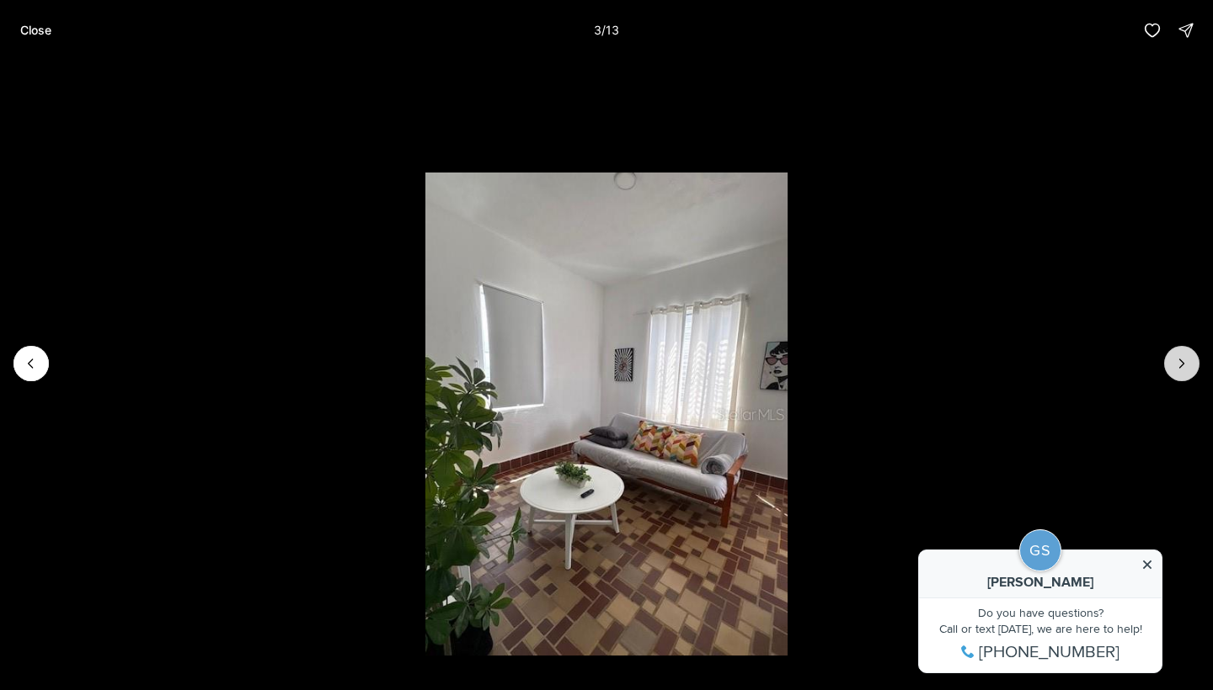
click at [1184, 365] on icon "Next slide" at bounding box center [1181, 363] width 17 height 17
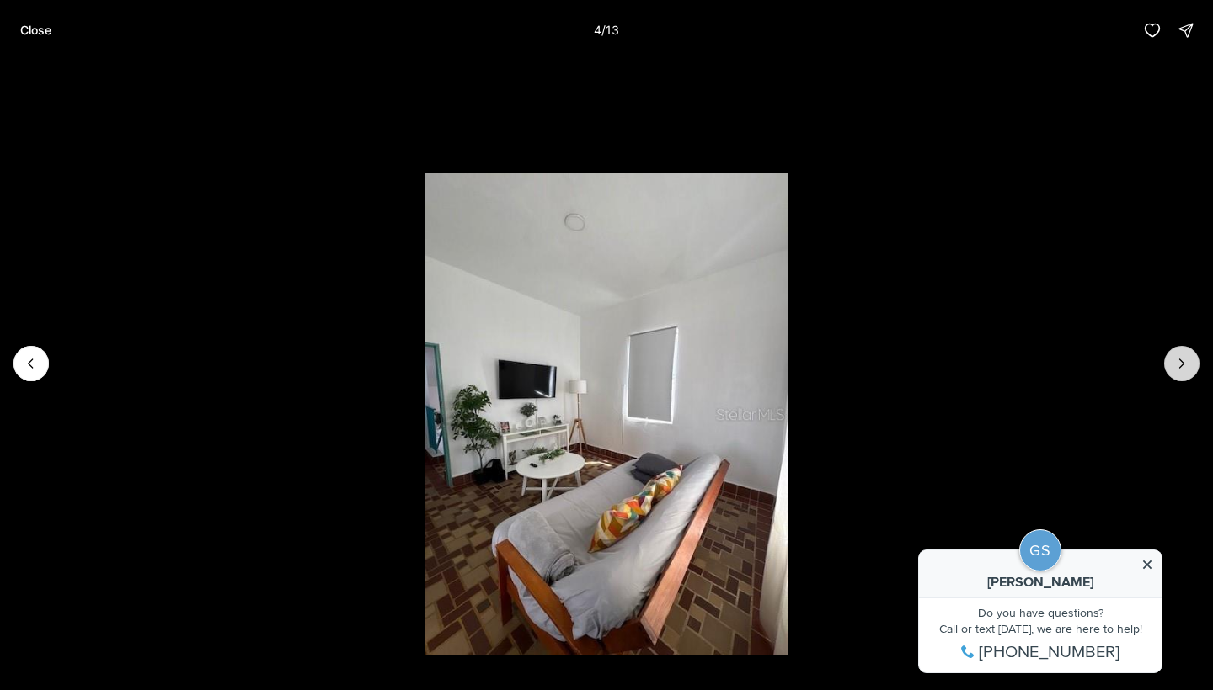
click at [1184, 365] on icon "Next slide" at bounding box center [1181, 363] width 17 height 17
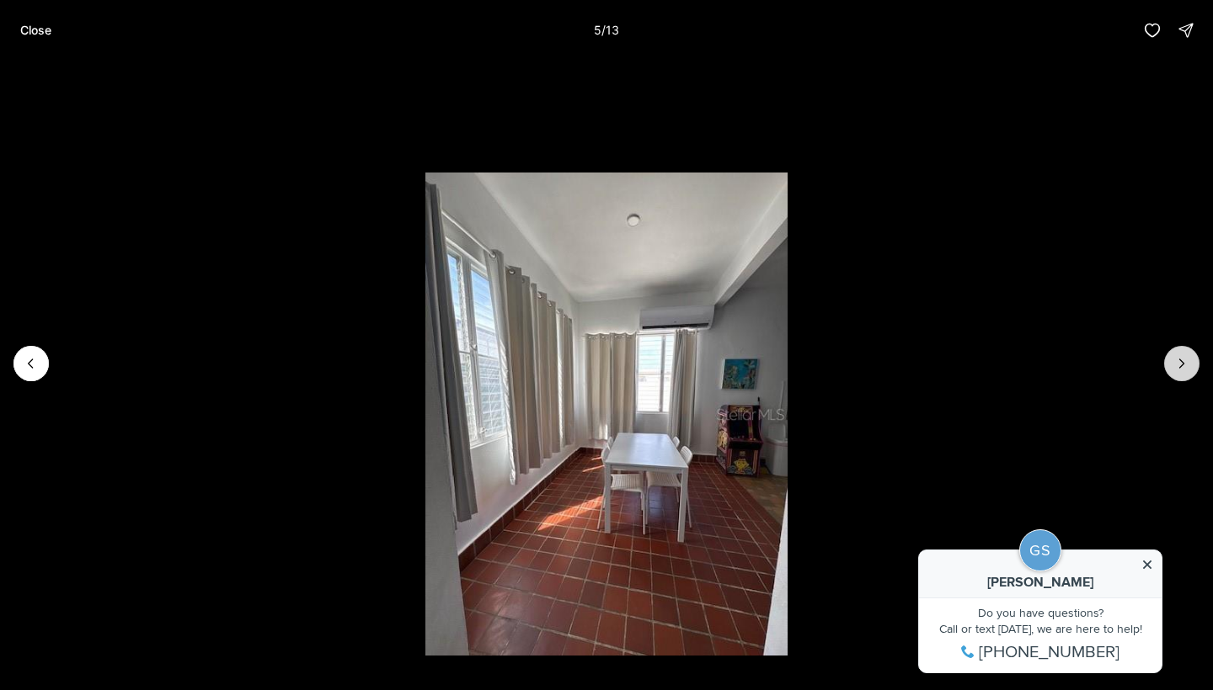
click at [1184, 365] on icon "Next slide" at bounding box center [1181, 363] width 17 height 17
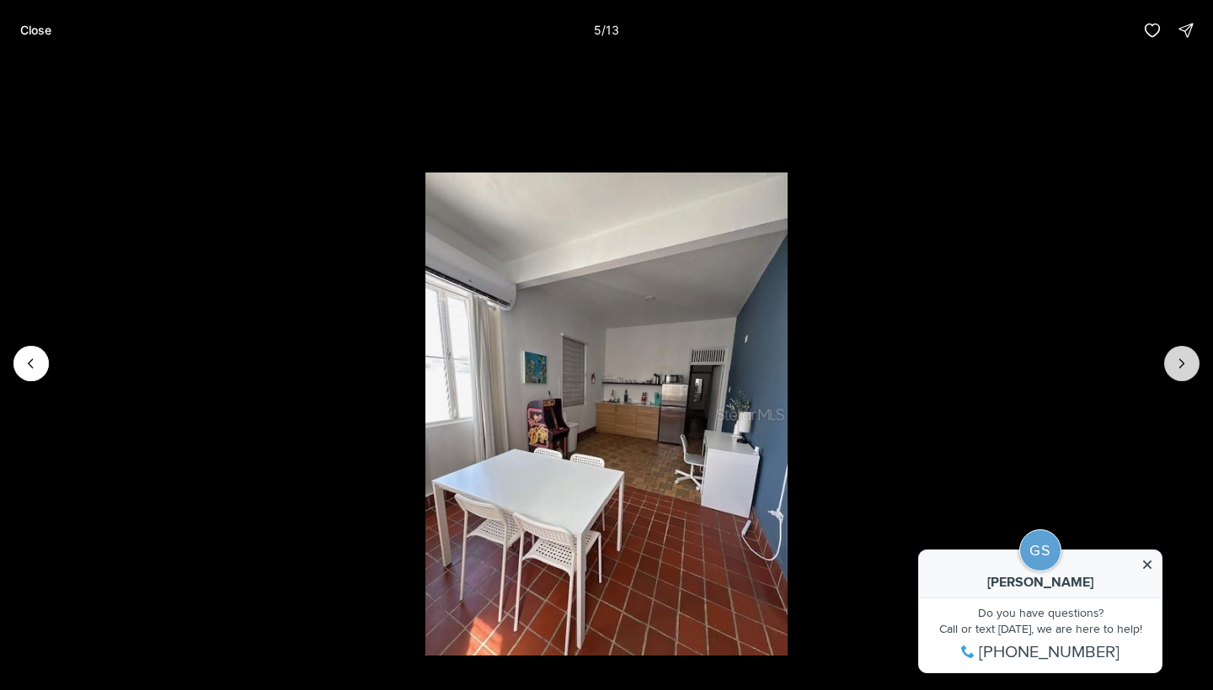
click at [1184, 365] on icon "Next slide" at bounding box center [1181, 363] width 17 height 17
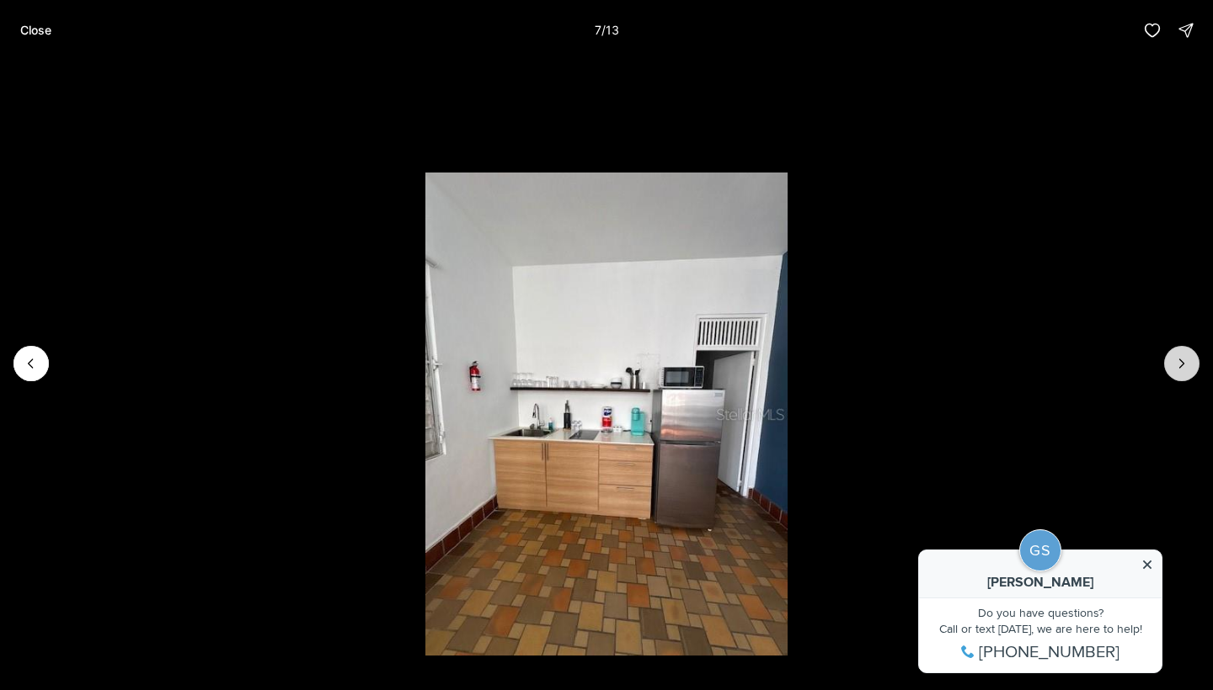
click at [1184, 365] on icon "Next slide" at bounding box center [1181, 363] width 17 height 17
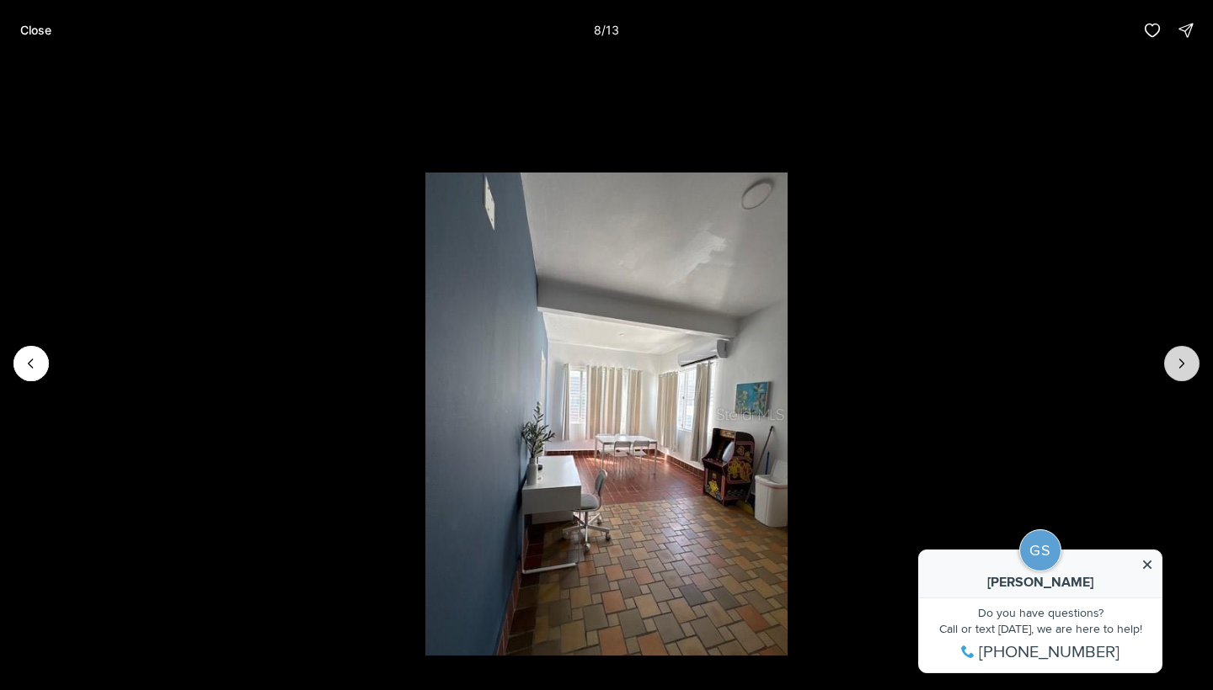
click at [1184, 365] on icon "Next slide" at bounding box center [1181, 363] width 17 height 17
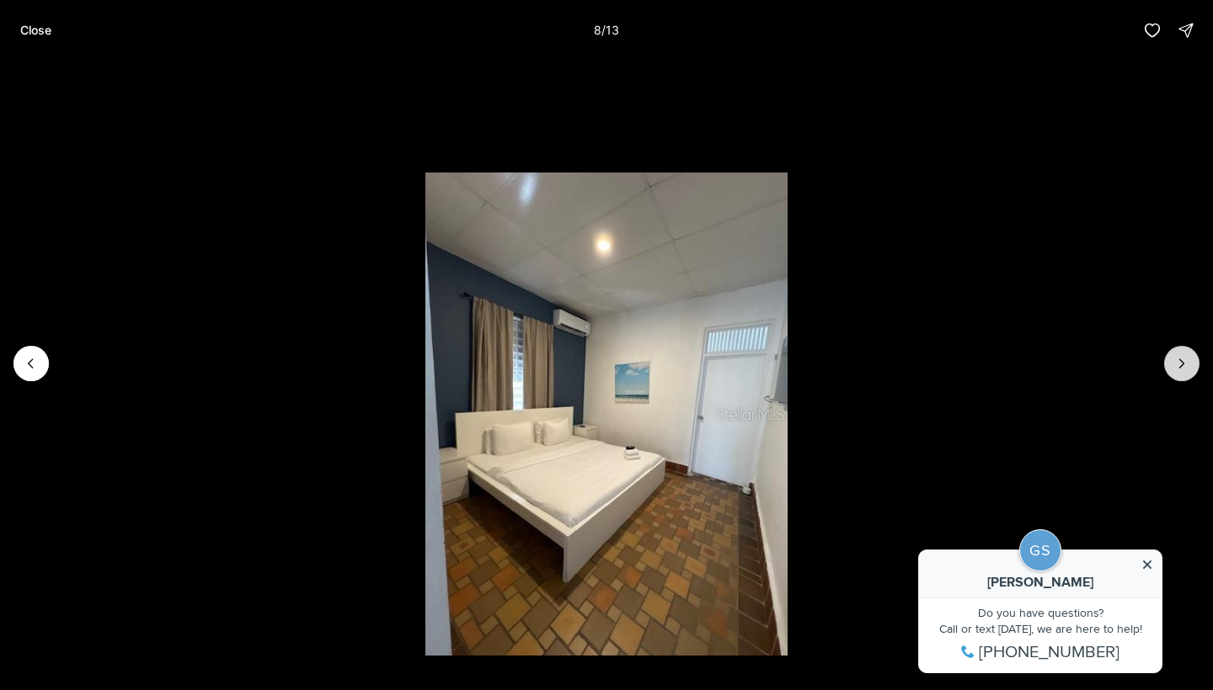
click at [1184, 365] on icon "Next slide" at bounding box center [1181, 363] width 17 height 17
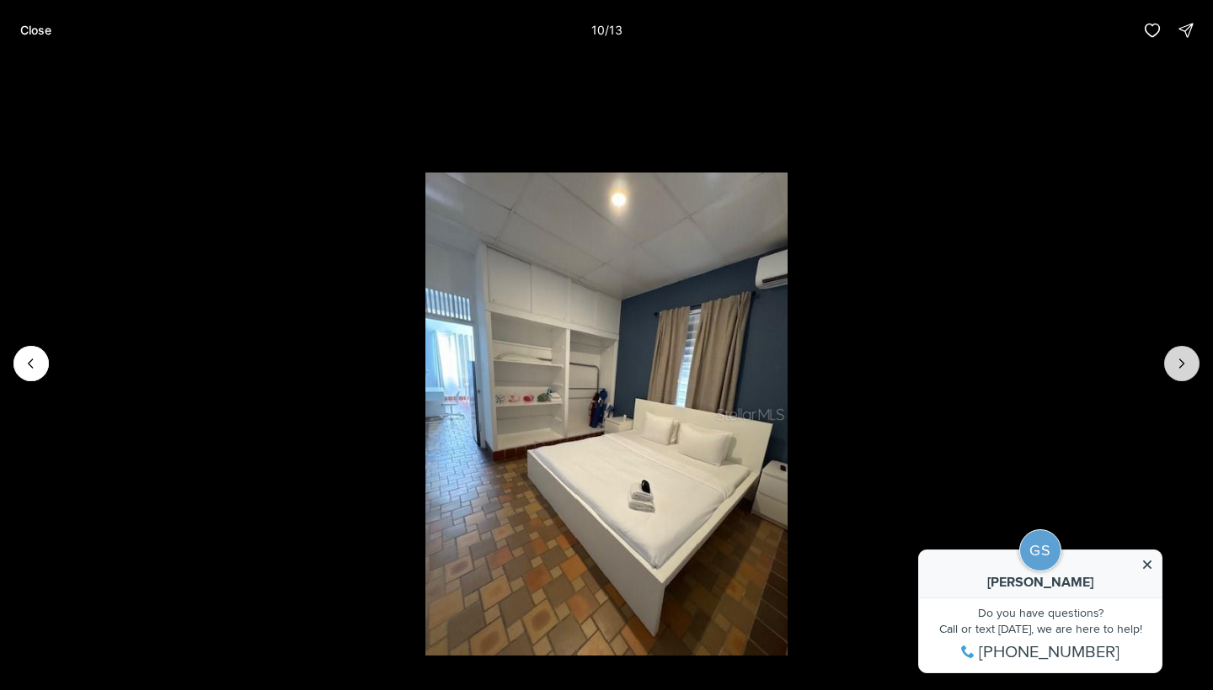
click at [1184, 365] on icon "Next slide" at bounding box center [1181, 363] width 17 height 17
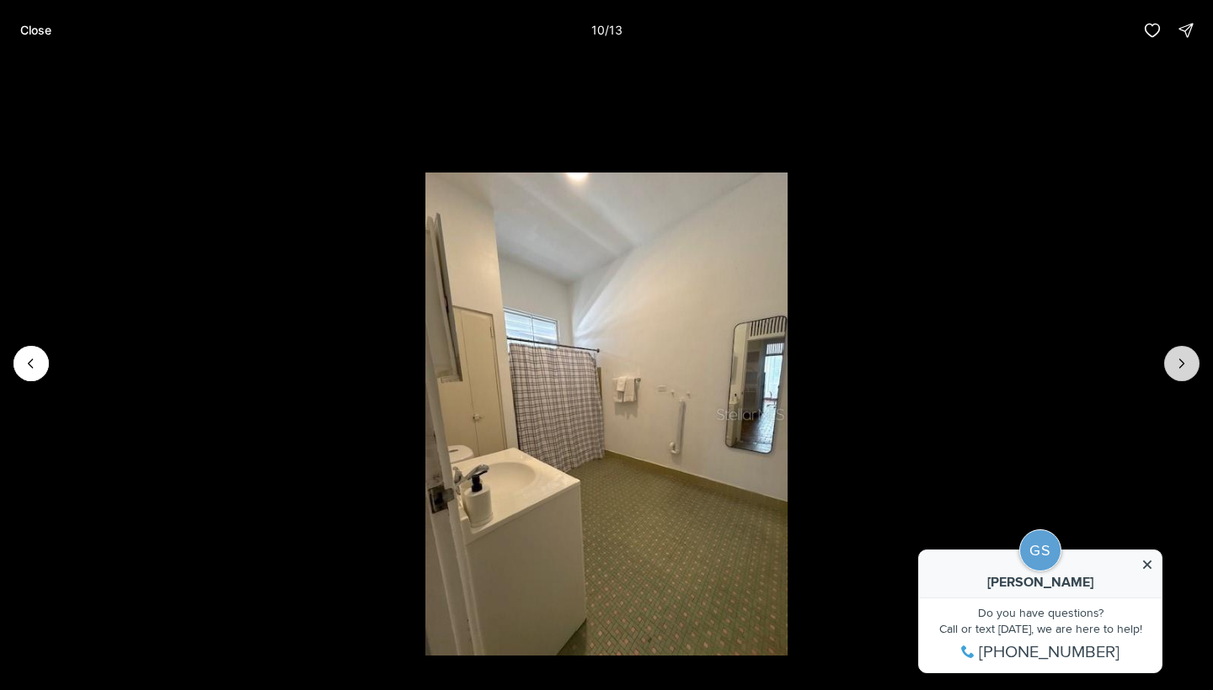
click at [1184, 365] on icon "Next slide" at bounding box center [1181, 363] width 17 height 17
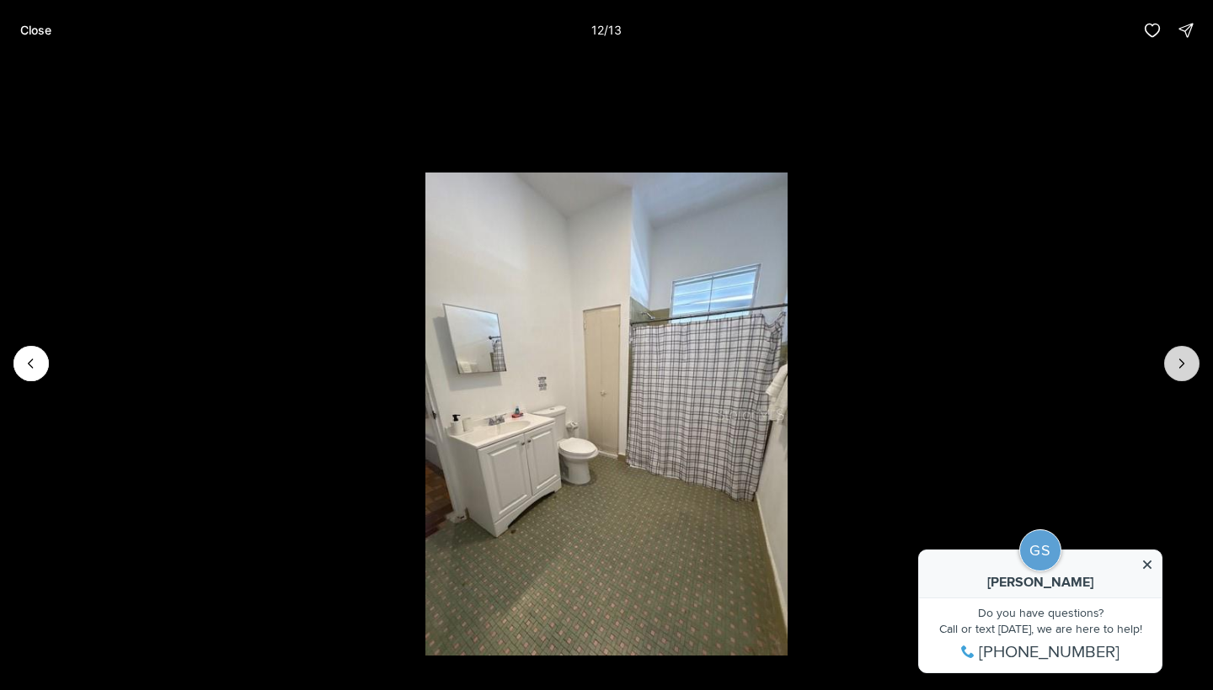
click at [1184, 365] on icon "Next slide" at bounding box center [1181, 363] width 17 height 17
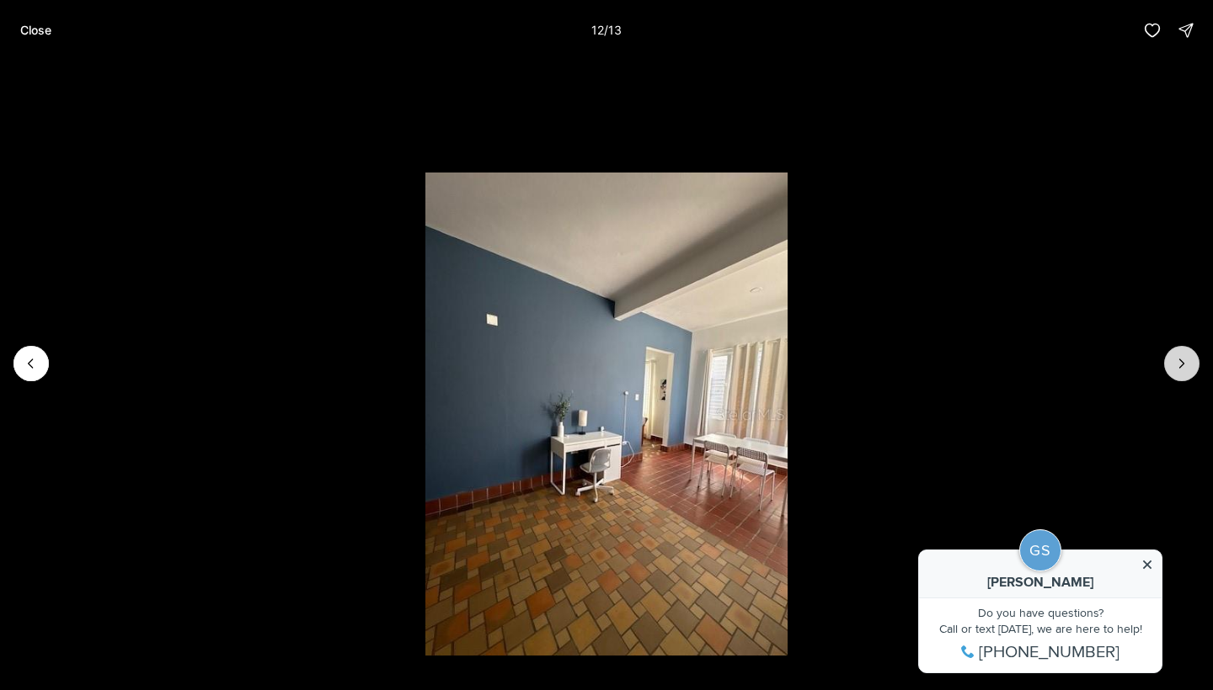
click at [1184, 365] on div at bounding box center [1181, 363] width 35 height 35
